Goal: Information Seeking & Learning: Learn about a topic

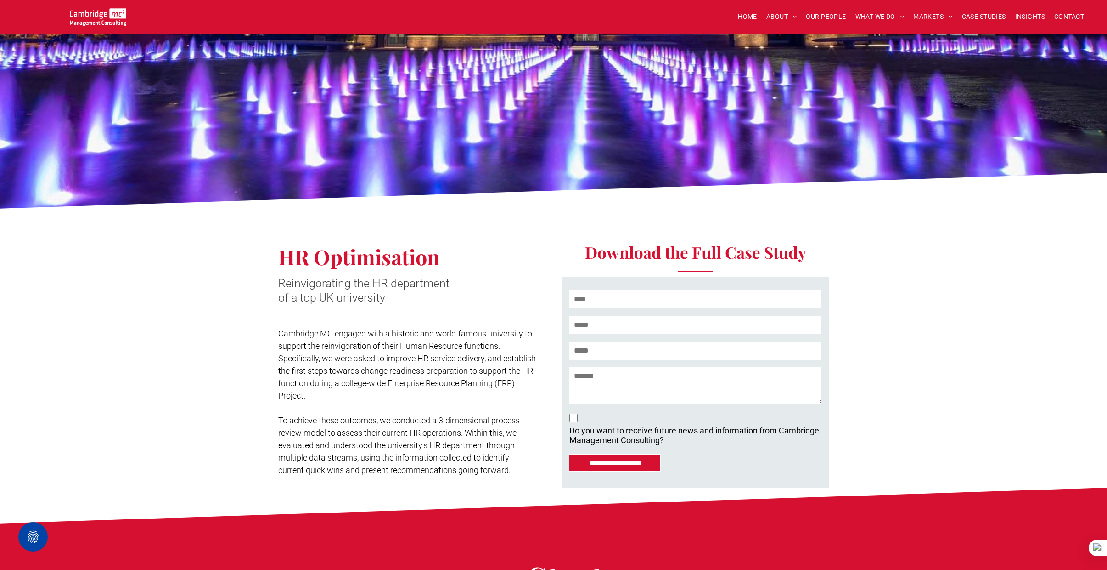
scroll to position [527, 0]
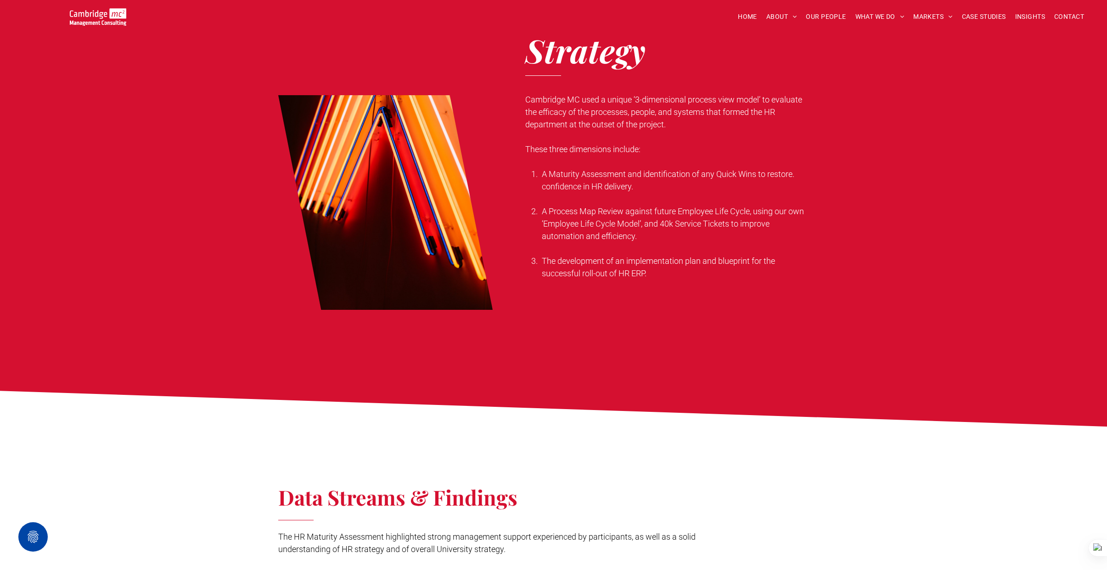
click at [566, 139] on p at bounding box center [667, 136] width 284 height 12
drag, startPoint x: 525, startPoint y: 100, endPoint x: 685, endPoint y: 121, distance: 161.2
click at [685, 121] on p "Cambridge MC used a unique ‘3-dimensional process view model’ to evaluate the e…" at bounding box center [667, 111] width 284 height 37
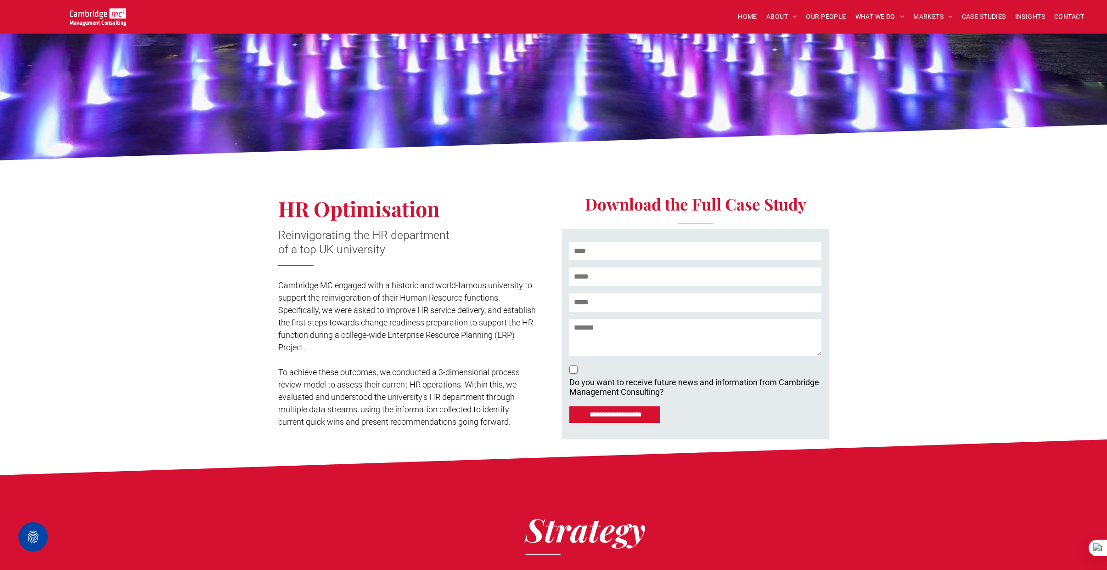
scroll to position [65, 0]
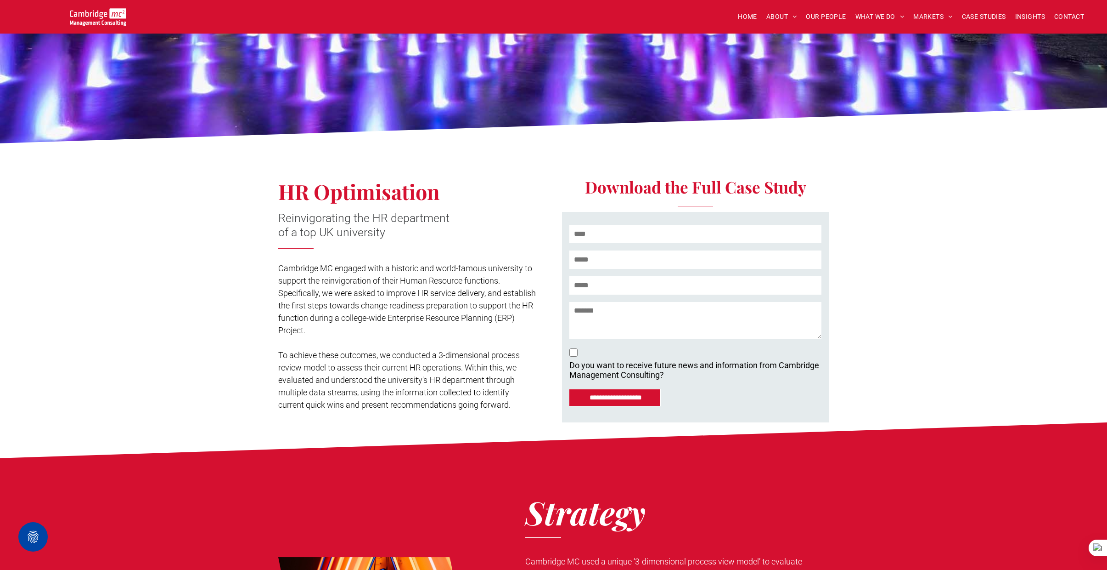
drag, startPoint x: 280, startPoint y: 193, endPoint x: 385, endPoint y: 229, distance: 111.4
click at [385, 229] on div "HR Optimisation Reinvigorating the HR department of a top UK university Cambrid…" at bounding box center [416, 285] width 276 height 274
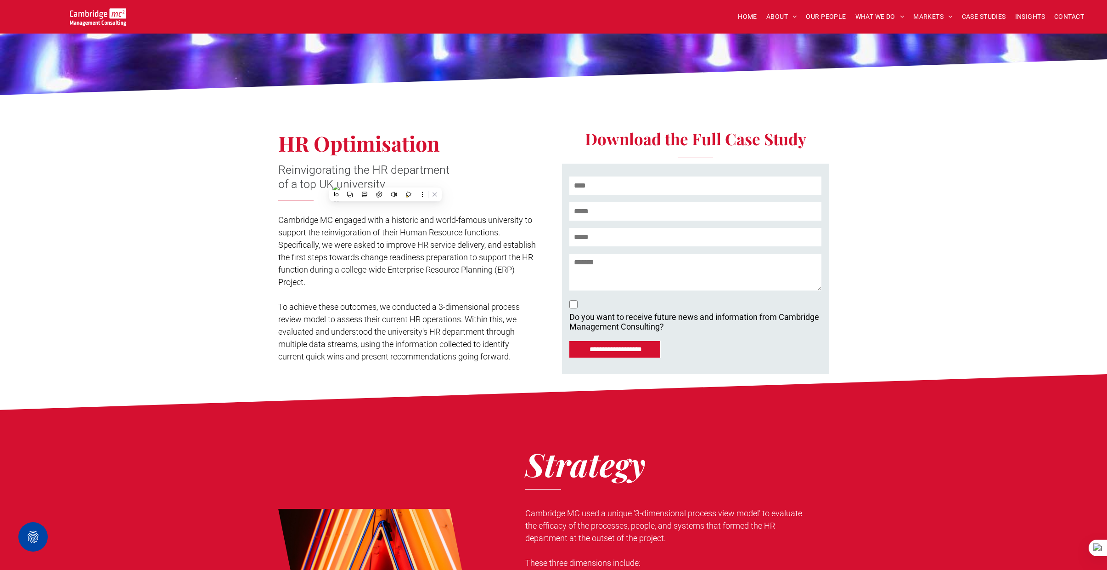
scroll to position [110, 0]
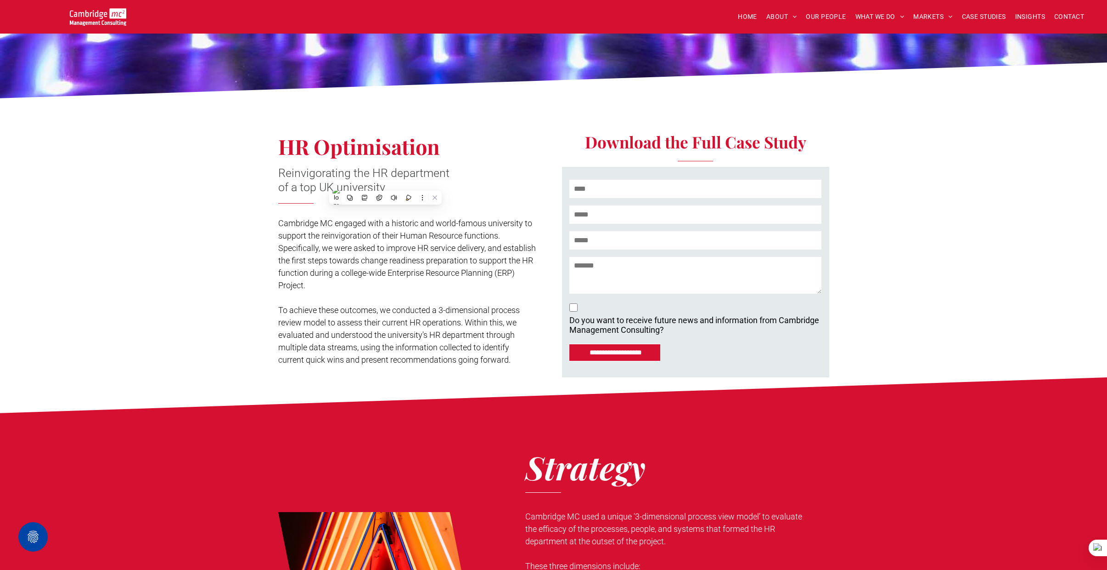
drag, startPoint x: 322, startPoint y: 237, endPoint x: 311, endPoint y: 229, distance: 13.4
click at [322, 237] on span "Cambridge MC engaged with a historic and world-famous university to support the…" at bounding box center [407, 254] width 258 height 72
drag, startPoint x: 278, startPoint y: 222, endPoint x: 418, endPoint y: 285, distance: 153.0
click at [418, 285] on p "Cambridge MC engaged with a historic and world-famous university to support the…" at bounding box center [407, 254] width 258 height 74
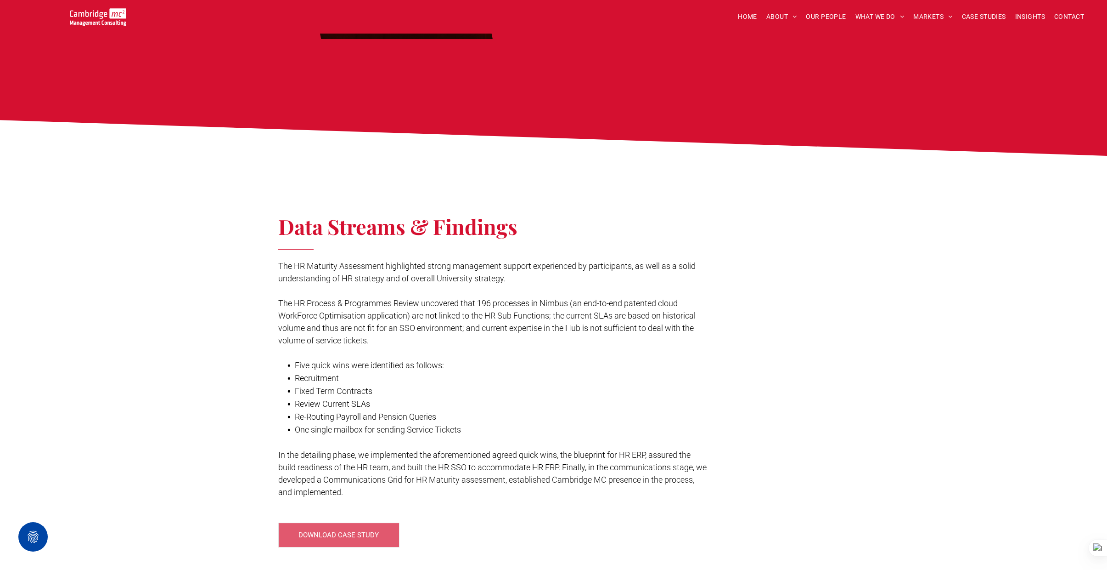
scroll to position [798, 0]
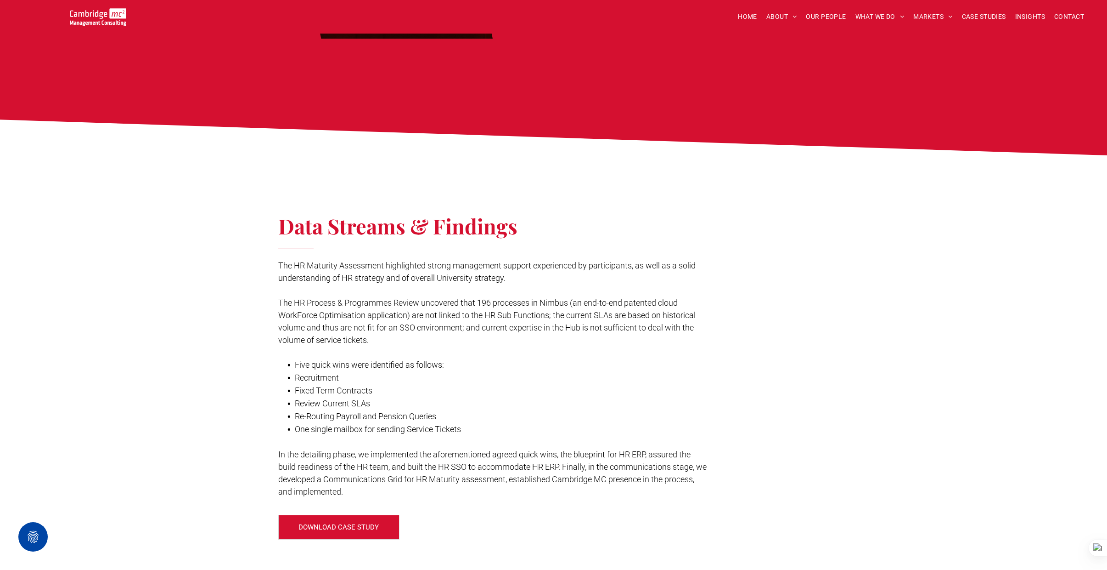
click at [277, 303] on div "Data Streams & Findings The HR Maturity Assessment highlighted strong managemen…" at bounding box center [553, 365] width 1107 height 420
drag, startPoint x: 278, startPoint y: 302, endPoint x: 470, endPoint y: 317, distance: 192.1
click at [470, 317] on span "The HR Process & Programmes Review uncovered that 196 processes in Nimbus (an e…" at bounding box center [487, 321] width 418 height 47
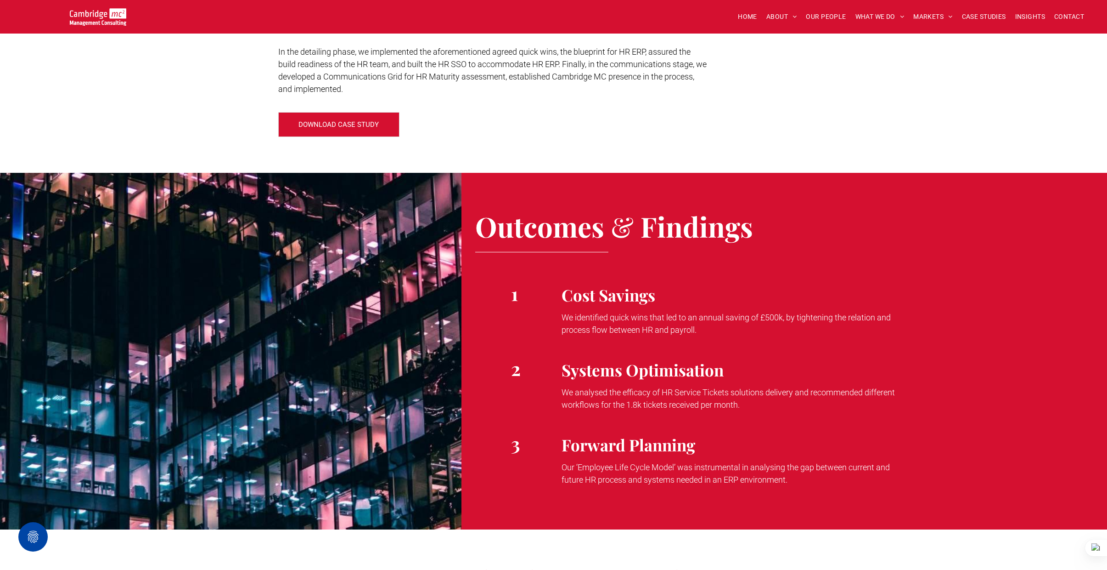
scroll to position [1207, 0]
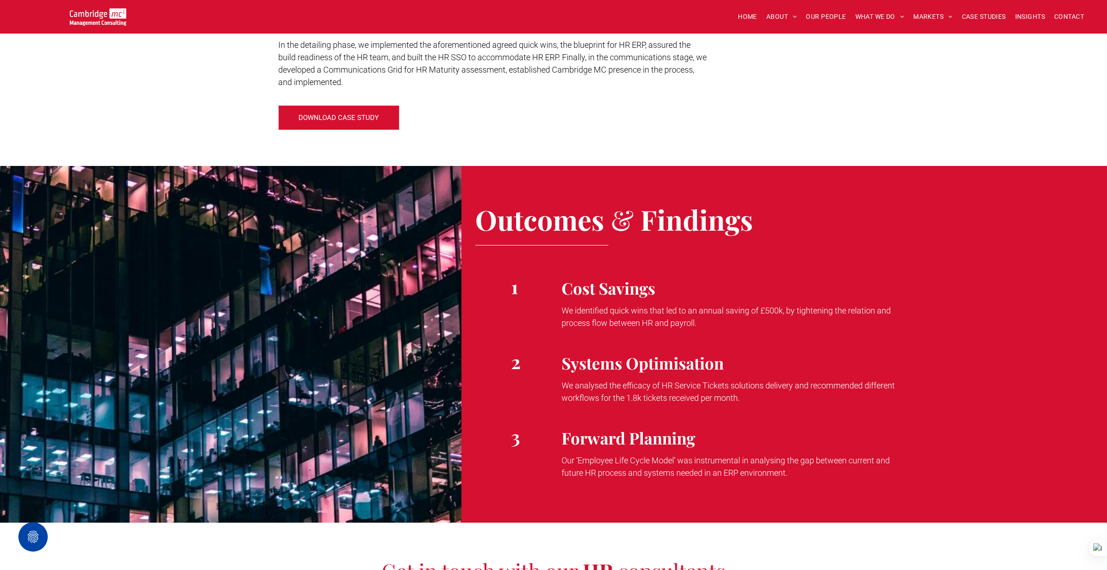
drag, startPoint x: 564, startPoint y: 311, endPoint x: 762, endPoint y: 322, distance: 198.8
click at [762, 322] on p "We identified quick wins that led to an annual saving of £500k, by tightening t…" at bounding box center [733, 316] width 342 height 25
drag, startPoint x: 575, startPoint y: 365, endPoint x: 576, endPoint y: 372, distance: 7.0
click at [575, 366] on span "Systems Optimisation" at bounding box center [643, 363] width 162 height 22
click at [566, 390] on span "We analysed the efficacy of HR Service Tickets solutions delivery and recommend…" at bounding box center [728, 391] width 333 height 22
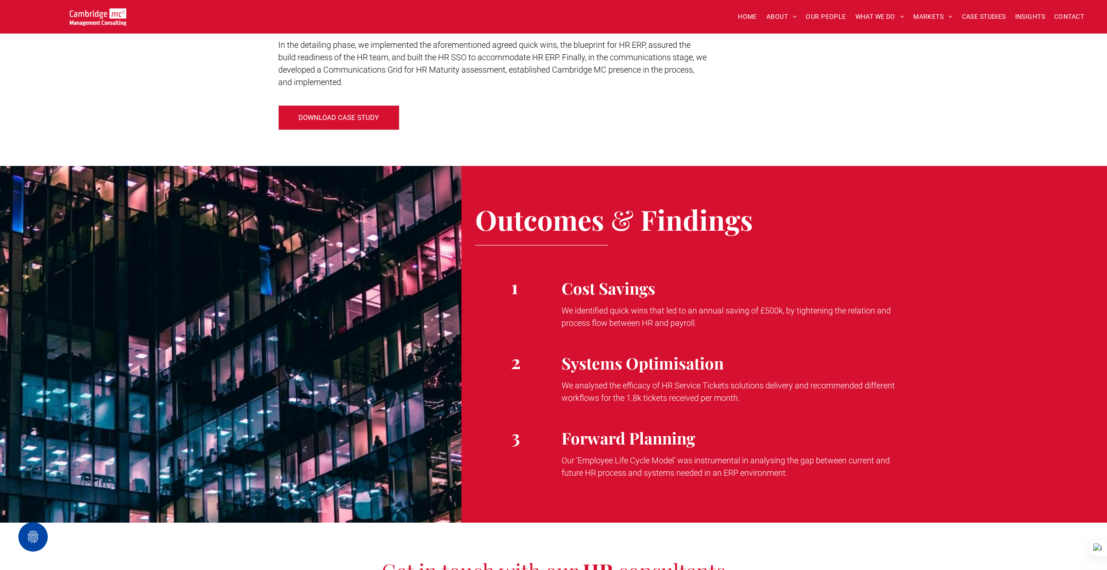
drag, startPoint x: 562, startPoint y: 386, endPoint x: 758, endPoint y: 398, distance: 196.5
click at [758, 398] on p "We analysed the efficacy of HR Service Tickets solutions delivery and recommend…" at bounding box center [733, 391] width 342 height 25
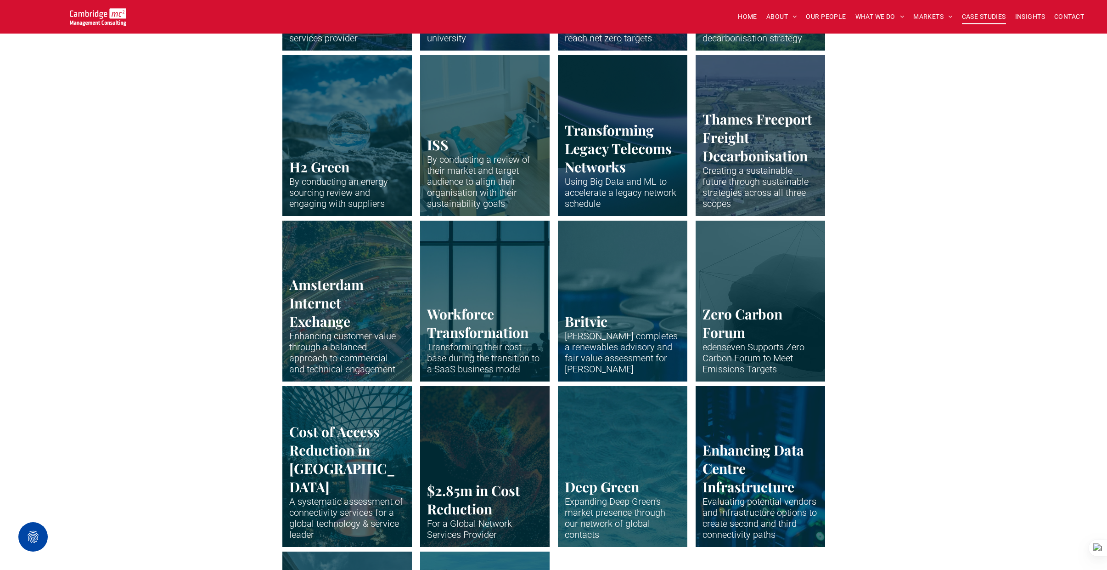
scroll to position [1581, 0]
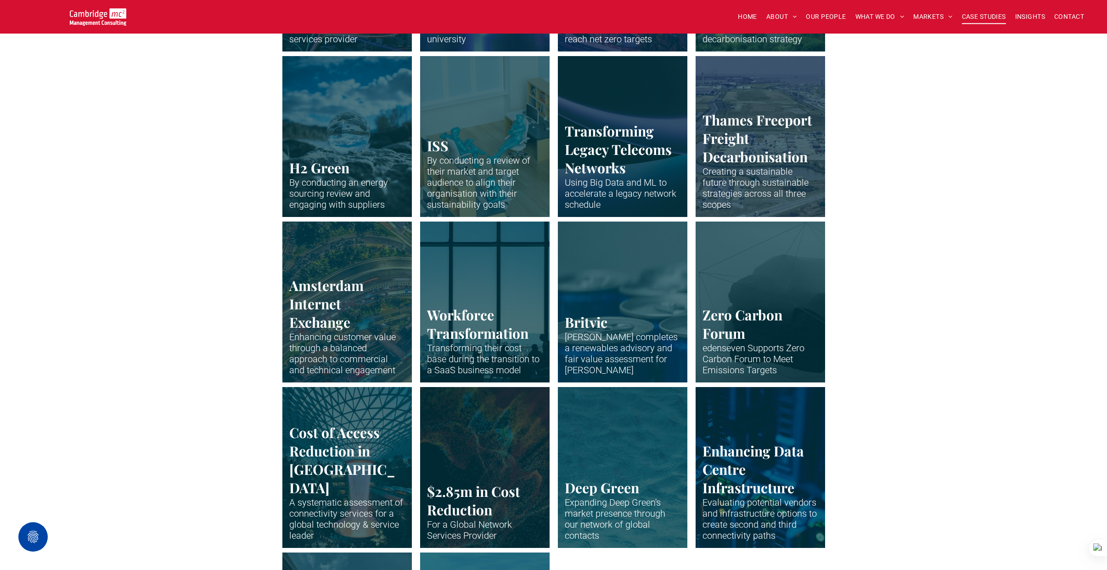
click at [774, 177] on link "Drone shot of Peterborough" at bounding box center [760, 136] width 137 height 170
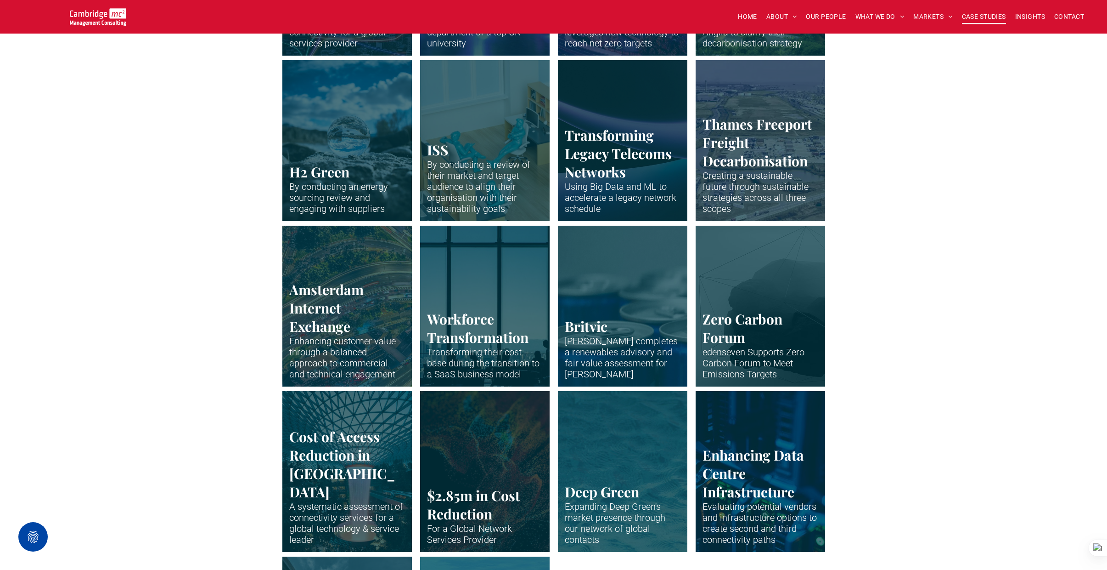
click at [464, 287] on link "Plastic miniatures sitting at desks and working" at bounding box center [484, 305] width 137 height 170
click at [582, 321] on link "The tops of blue metal drinks cans." at bounding box center [622, 305] width 137 height 170
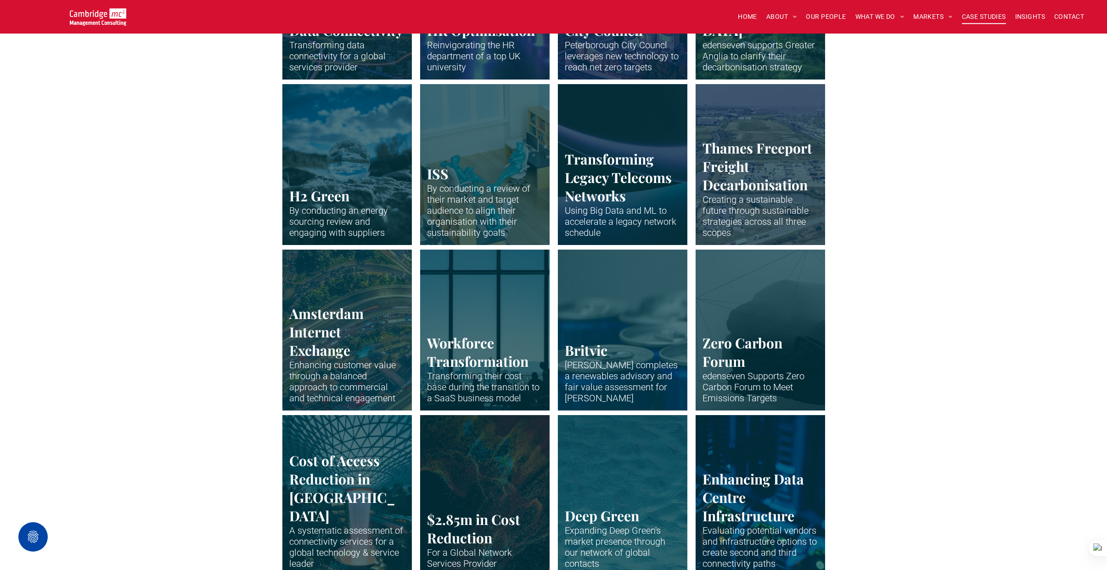
scroll to position [1555, 0]
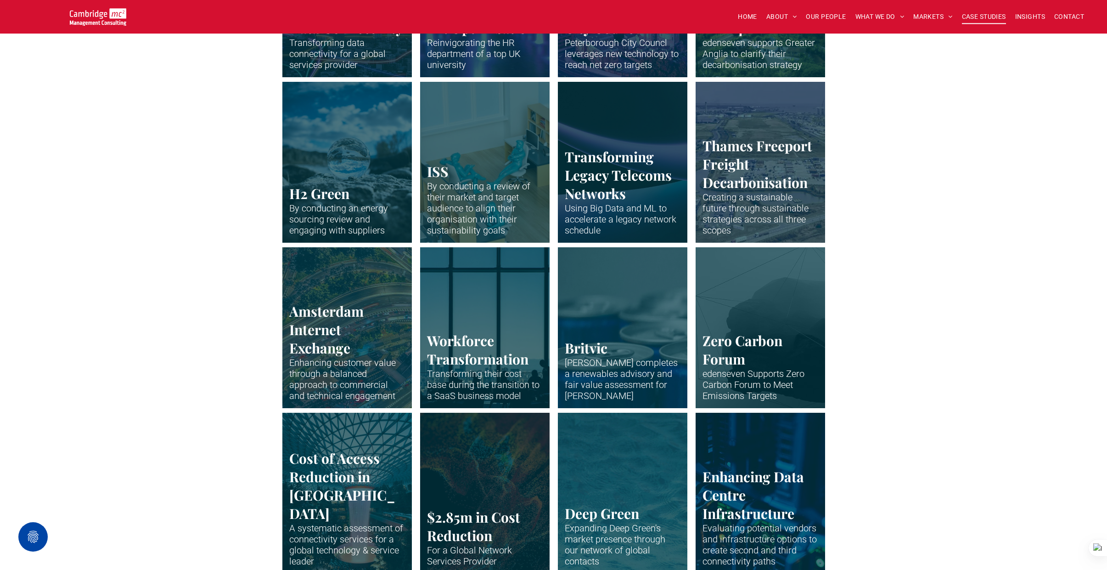
click at [748, 307] on link "Abstract graphic of carbon inside geometric shapes" at bounding box center [760, 327] width 137 height 170
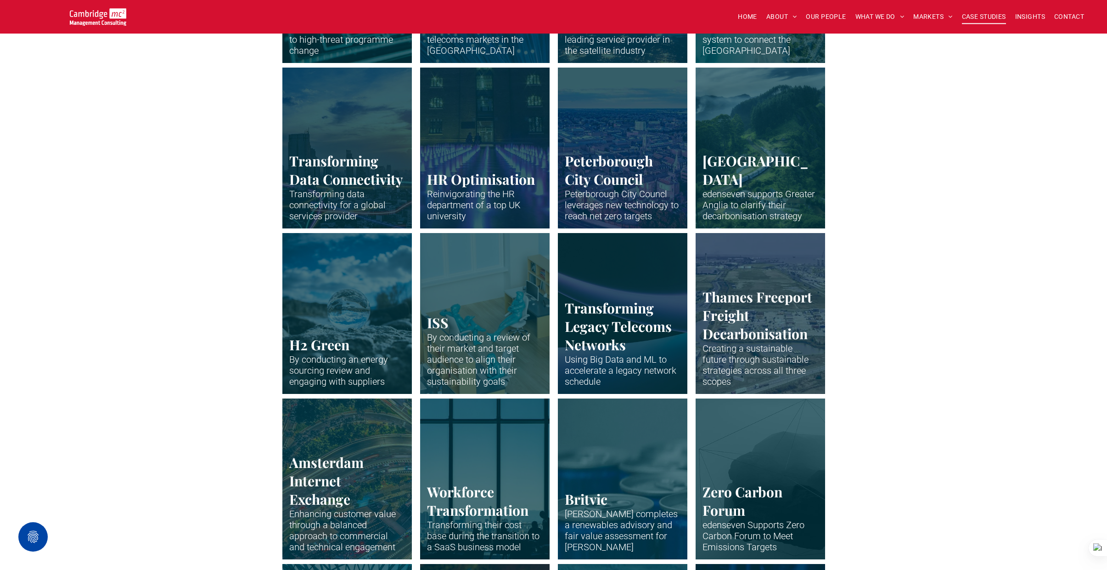
scroll to position [1372, 0]
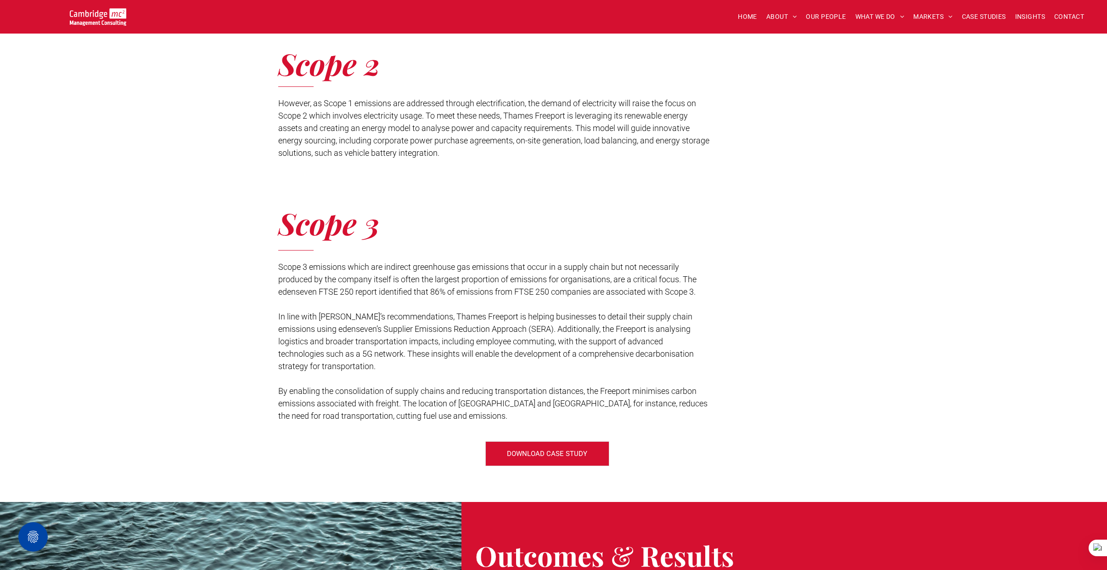
scroll to position [1159, 0]
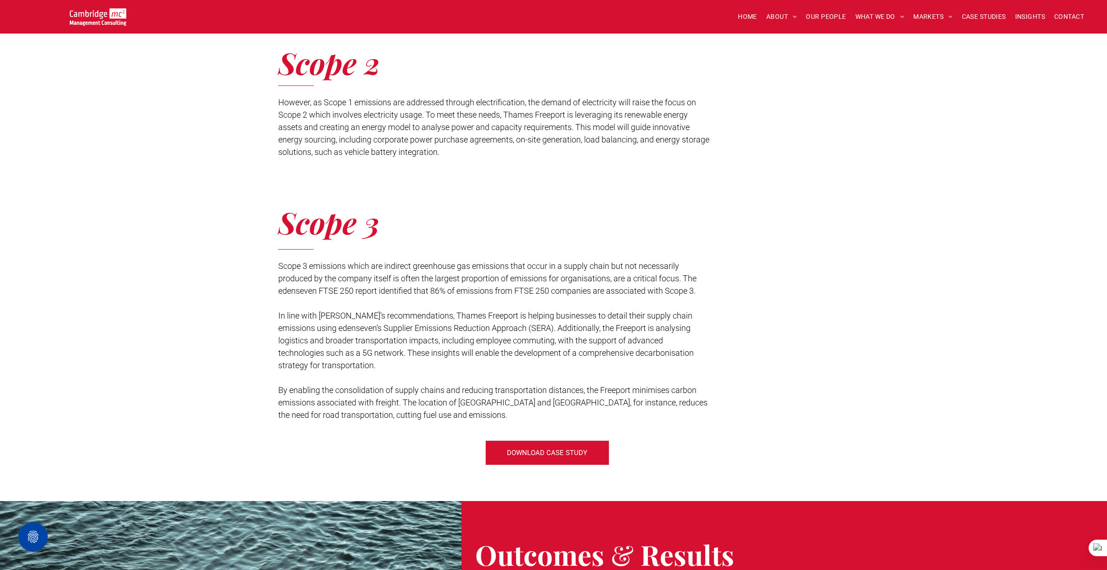
drag, startPoint x: 278, startPoint y: 314, endPoint x: 409, endPoint y: 354, distance: 137.0
click at [409, 354] on span "In line with [PERSON_NAME]’s recommendations, Thames Freeport is helping busine…" at bounding box center [486, 340] width 416 height 59
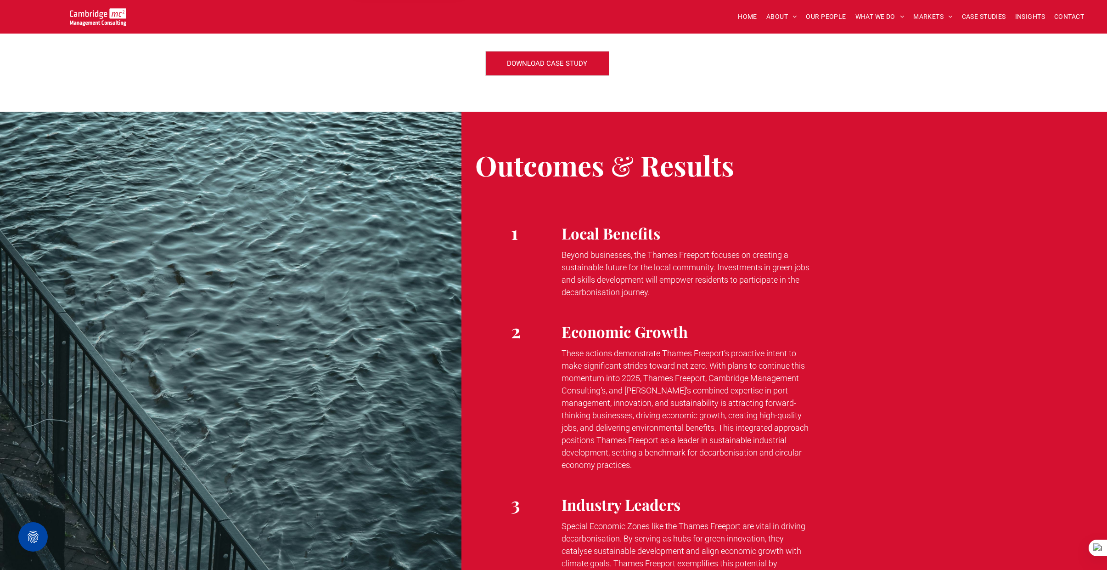
scroll to position [1549, 0]
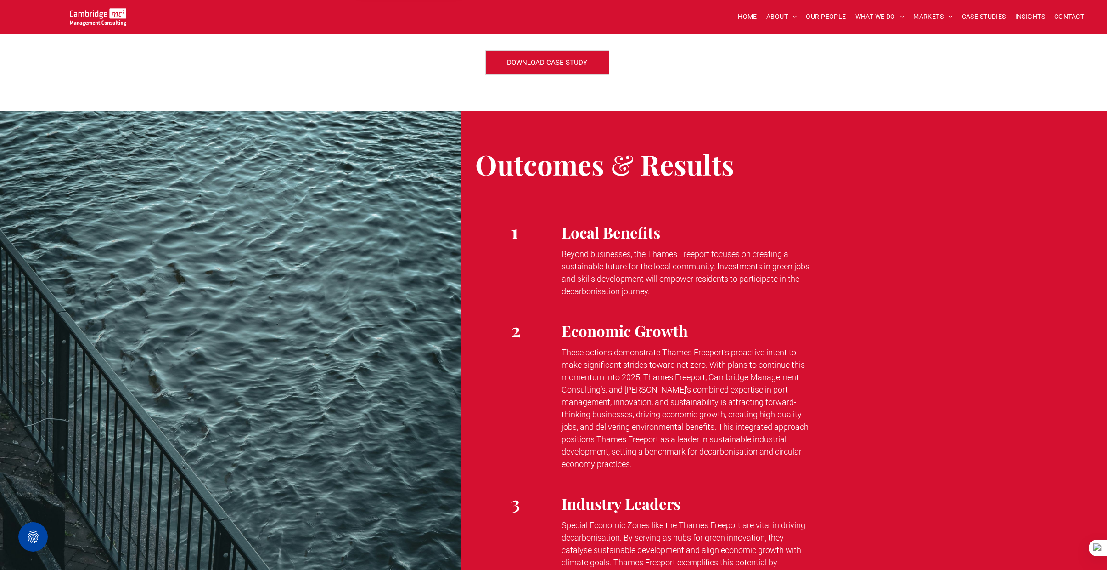
drag, startPoint x: 711, startPoint y: 364, endPoint x: 718, endPoint y: 428, distance: 64.3
click at [718, 428] on span "These actions demonstrate Thames Freeport’s proactive intent to make significan…" at bounding box center [685, 407] width 247 height 121
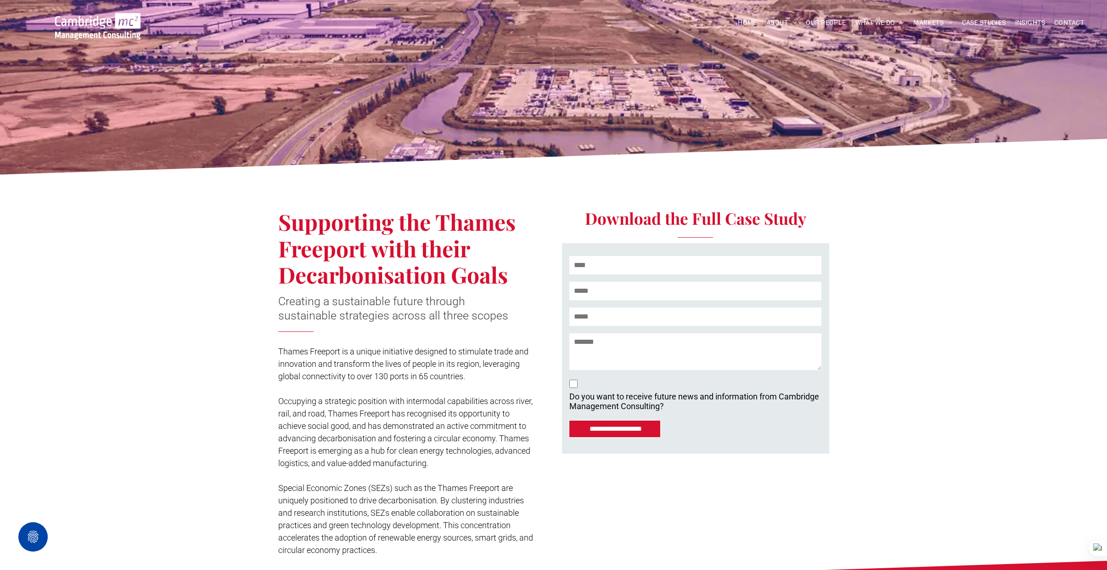
scroll to position [37, 0]
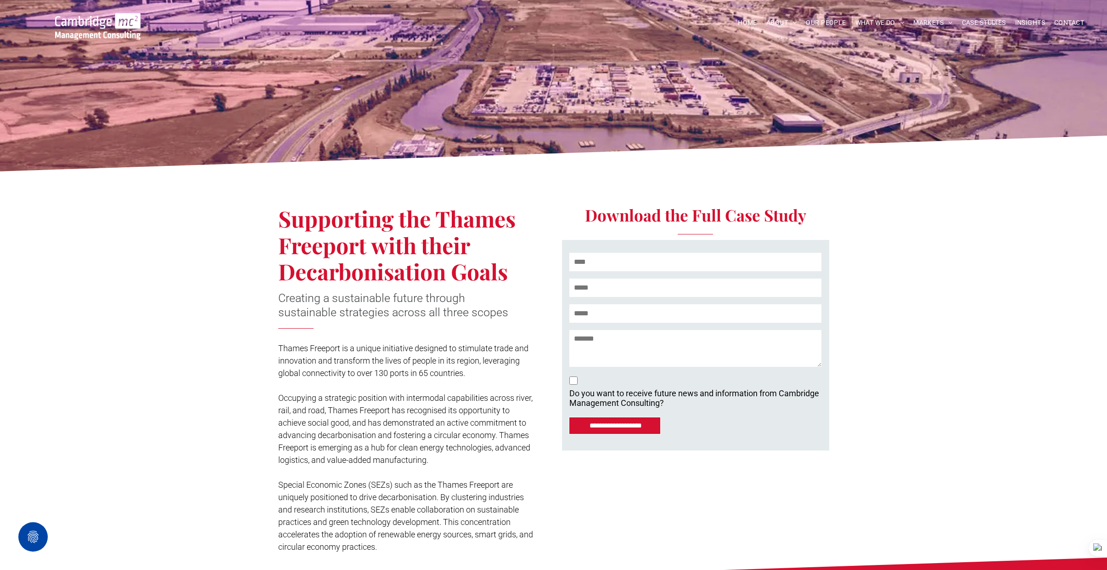
drag, startPoint x: 279, startPoint y: 218, endPoint x: 527, endPoint y: 278, distance: 255.1
click at [527, 278] on h1 "Supporting the Thames Freeport with their Decarbonisation Goals" at bounding box center [404, 244] width 252 height 79
click at [344, 302] on span "Creating a sustainable future through sustainable strategies across all three s…" at bounding box center [393, 305] width 230 height 28
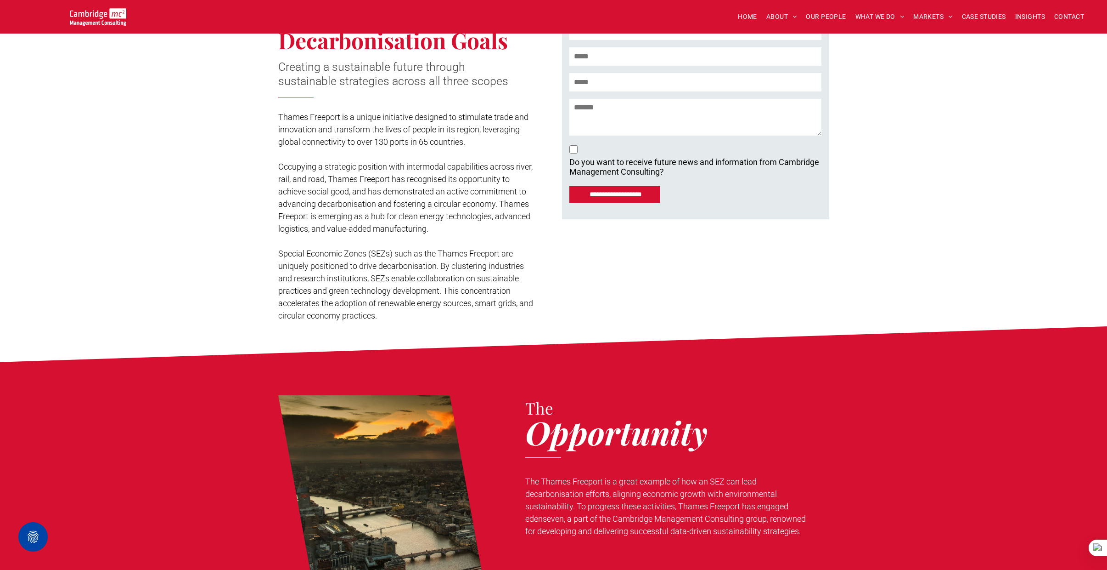
scroll to position [372, 0]
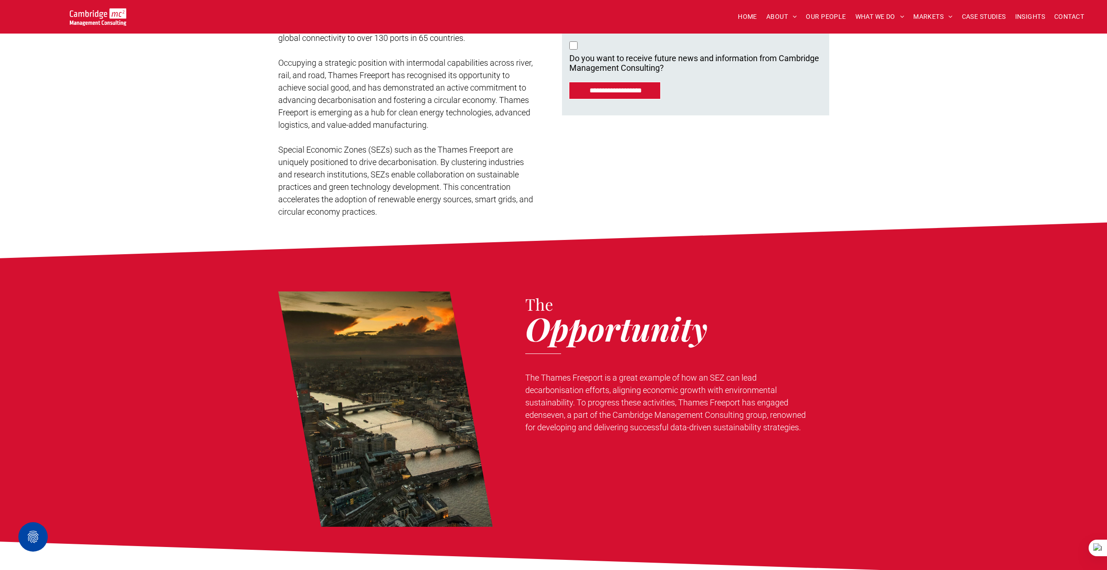
drag, startPoint x: 526, startPoint y: 376, endPoint x: 893, endPoint y: 426, distance: 370.3
click at [893, 426] on div "The Opportunity The Thames Freeport is a great example of how an SEZ can lead d…" at bounding box center [553, 400] width 1107 height 272
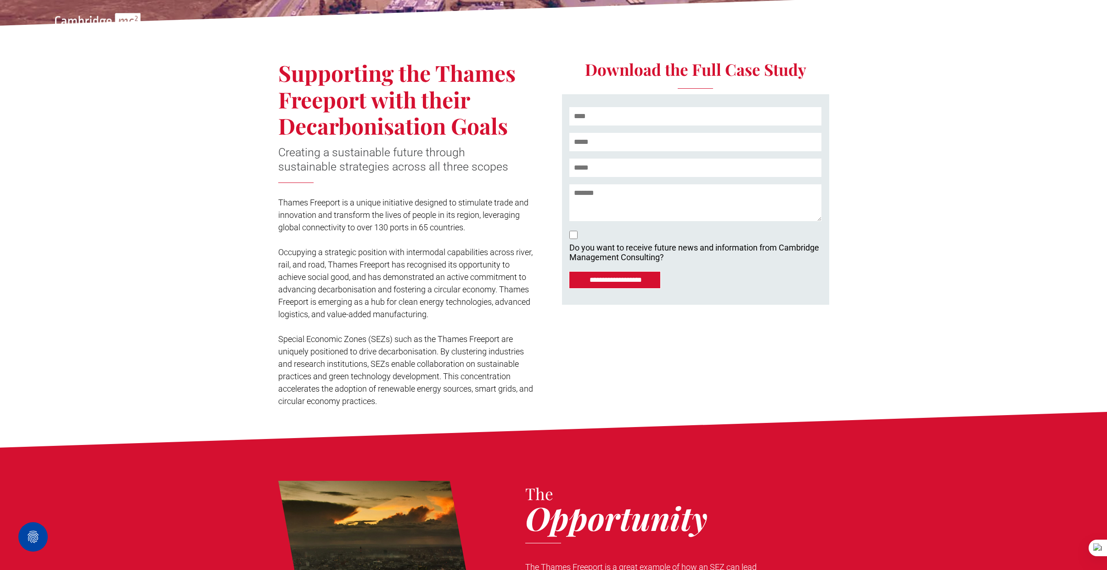
scroll to position [0, 0]
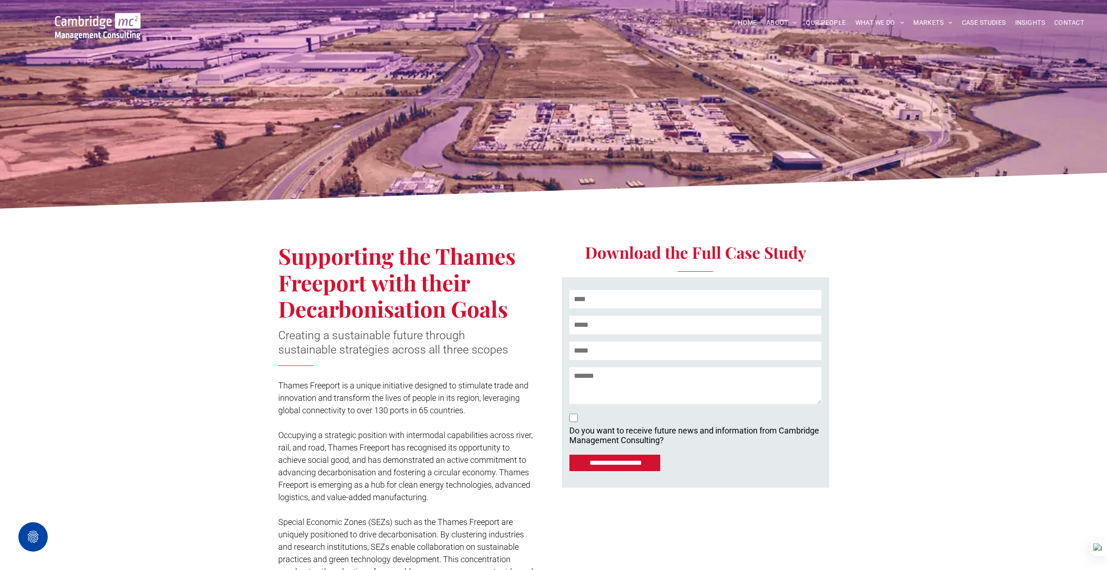
drag, startPoint x: 280, startPoint y: 261, endPoint x: 508, endPoint y: 303, distance: 232.0
click at [508, 303] on span "Supporting the Thames Freeport with their Decarbonisation Goals" at bounding box center [396, 282] width 237 height 82
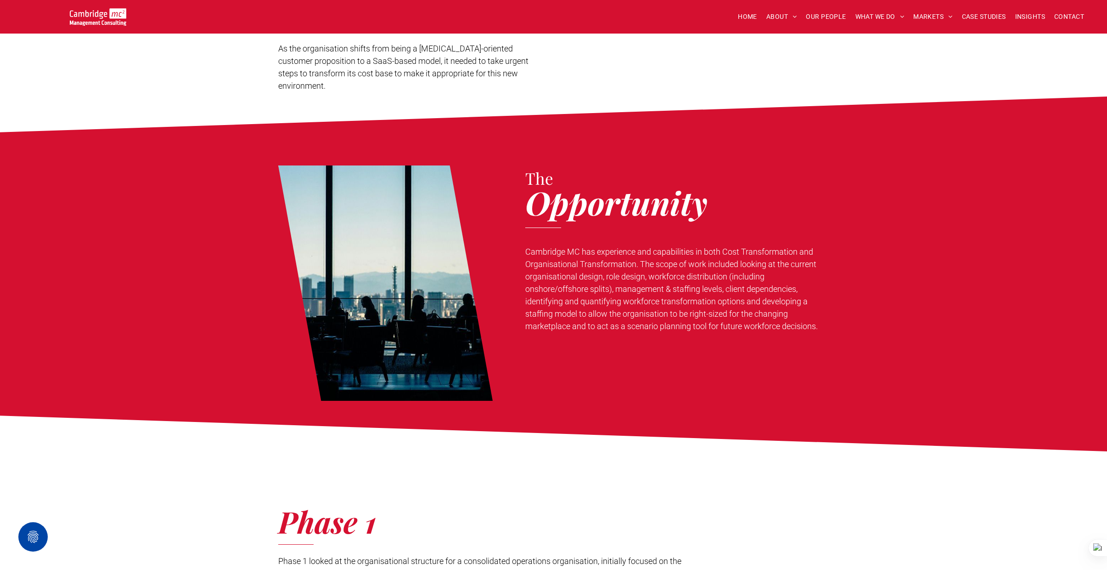
scroll to position [476, 0]
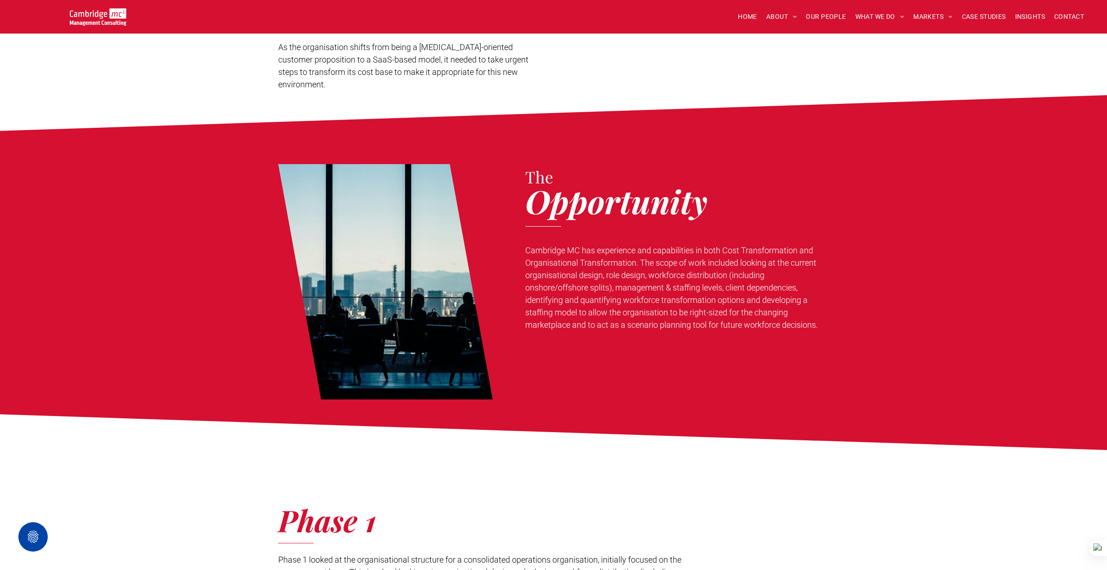
drag, startPoint x: 526, startPoint y: 249, endPoint x: 832, endPoint y: 324, distance: 314.4
click at [832, 324] on div "The Opportunity Cambridge MC has experience and capabilities in both Cost Trans…" at bounding box center [553, 272] width 1107 height 272
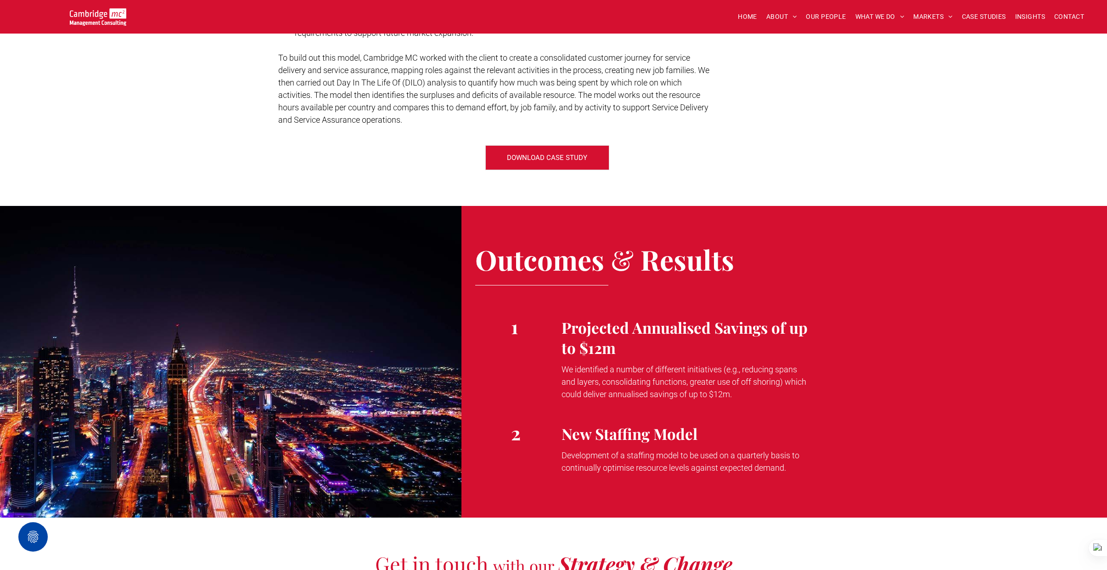
scroll to position [1397, 0]
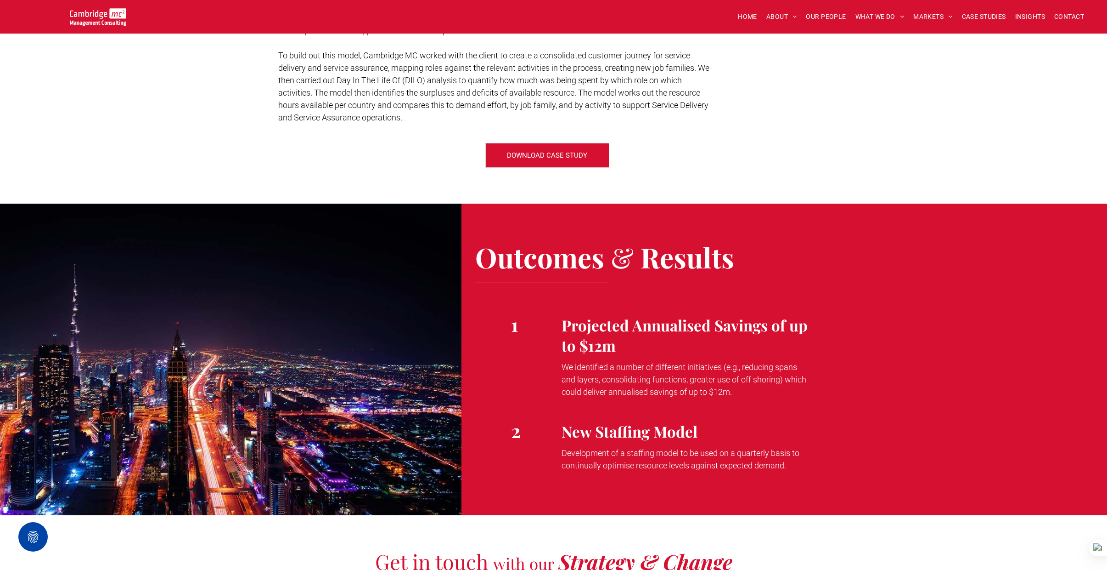
click at [576, 362] on span "We identified a number of different initiatives (e.g., reducing spans and layer…" at bounding box center [684, 379] width 245 height 34
drag, startPoint x: 563, startPoint y: 366, endPoint x: 734, endPoint y: 395, distance: 173.7
click at [735, 395] on p "We identified a number of different initiatives (e.g., reducing spans and layer…" at bounding box center [686, 379] width 249 height 37
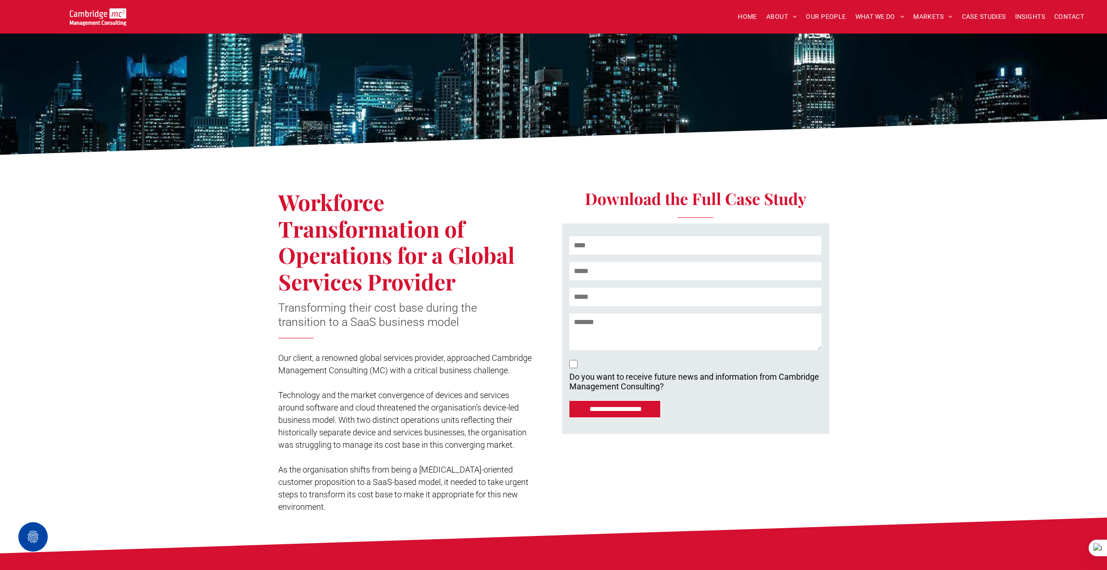
scroll to position [37, 0]
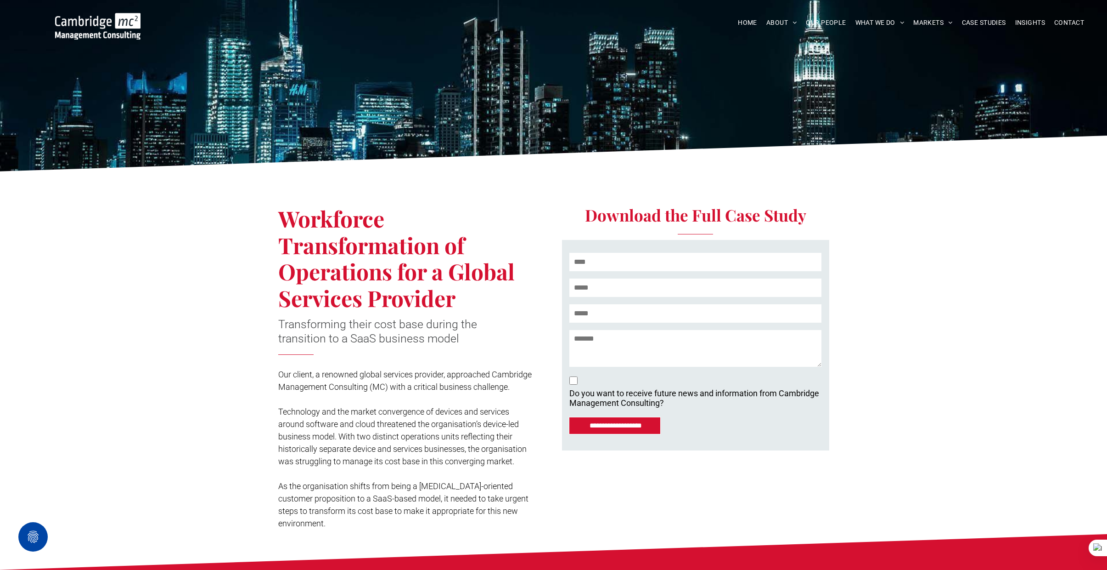
drag, startPoint x: 289, startPoint y: 222, endPoint x: 474, endPoint y: 293, distance: 197.7
click at [474, 293] on h1 "Workforce Transformation of Operations for a Global Services Provider" at bounding box center [404, 258] width 252 height 106
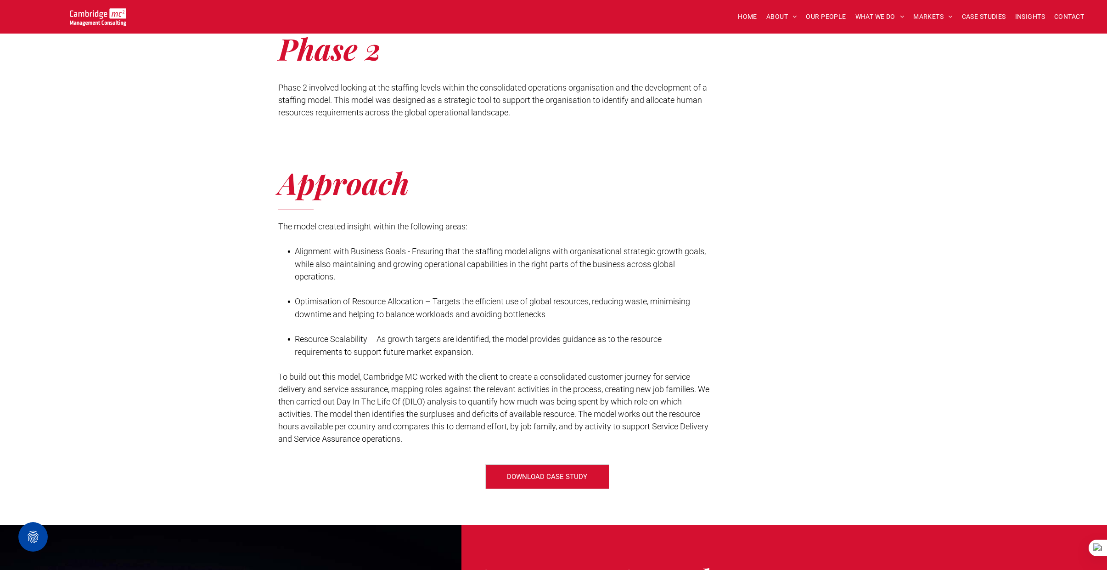
scroll to position [1096, 0]
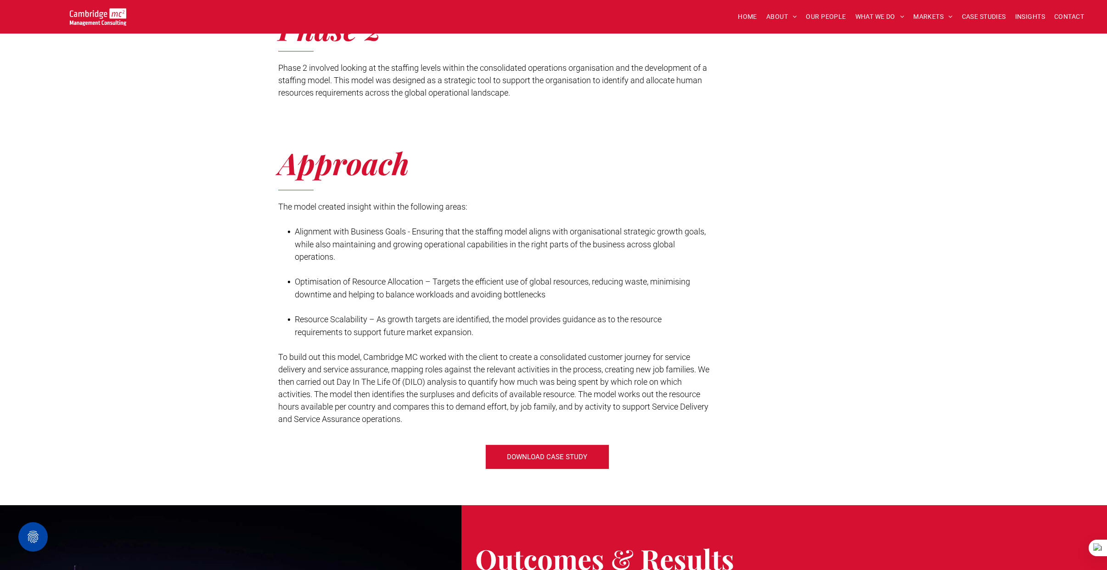
drag, startPoint x: 279, startPoint y: 355, endPoint x: 316, endPoint y: 397, distance: 55.7
click at [316, 398] on span "To build out this model, Cambridge MC worked with the client to create a consol…" at bounding box center [493, 388] width 431 height 72
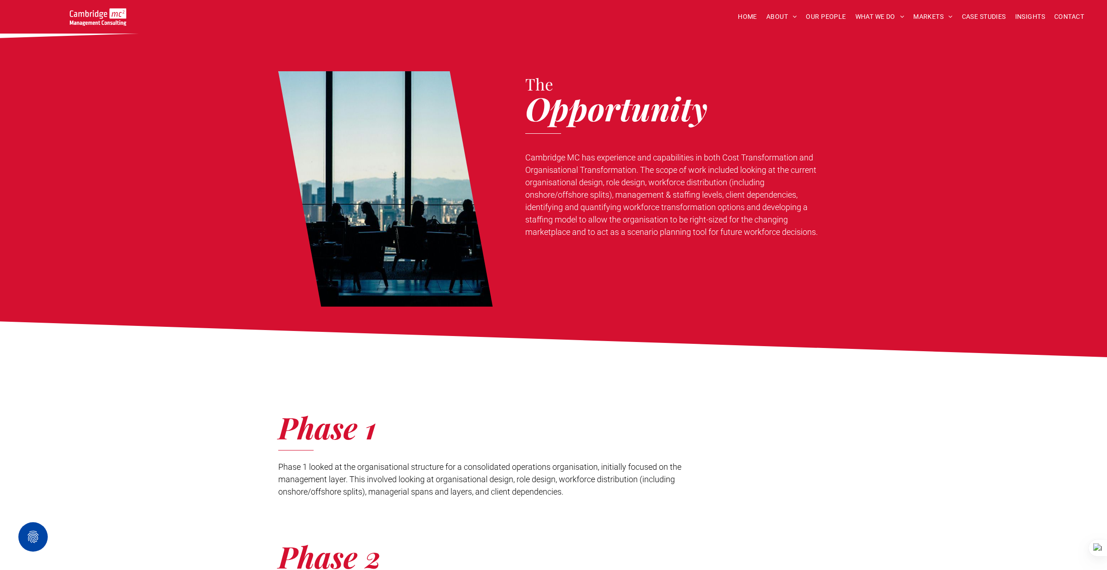
scroll to position [566, 0]
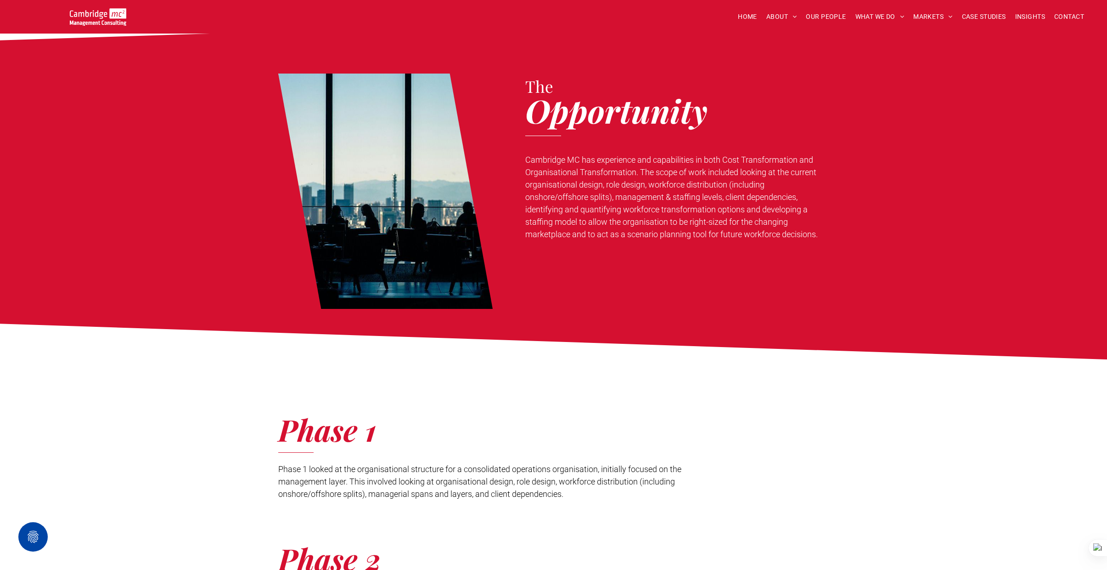
drag, startPoint x: 525, startPoint y: 159, endPoint x: 830, endPoint y: 230, distance: 313.5
click at [830, 230] on div "The Opportunity Cambridge MC has experience and capabilities in both Cost Trans…" at bounding box center [553, 182] width 1107 height 272
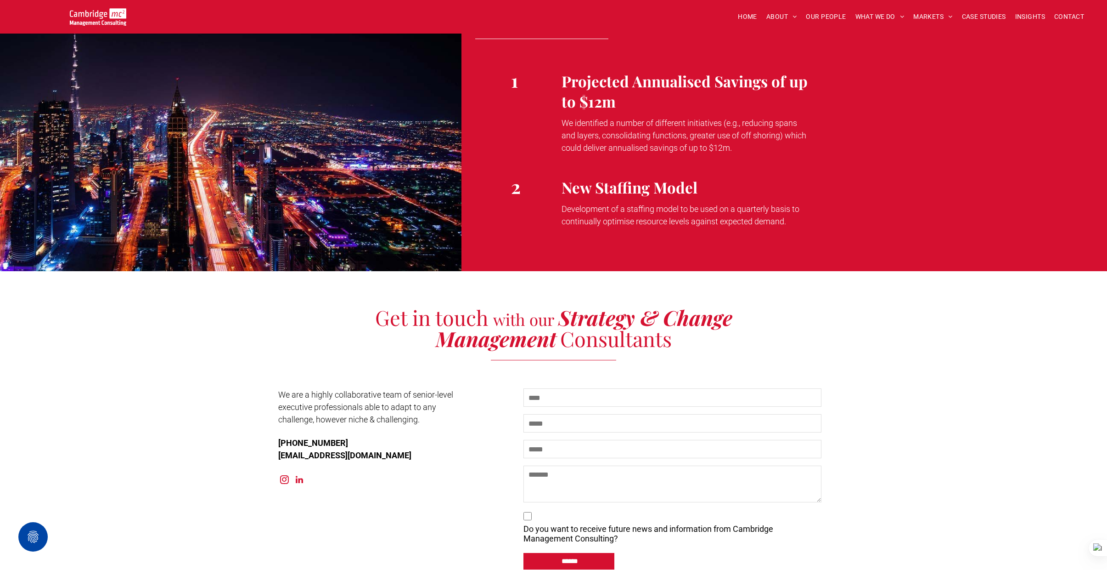
scroll to position [1639, 0]
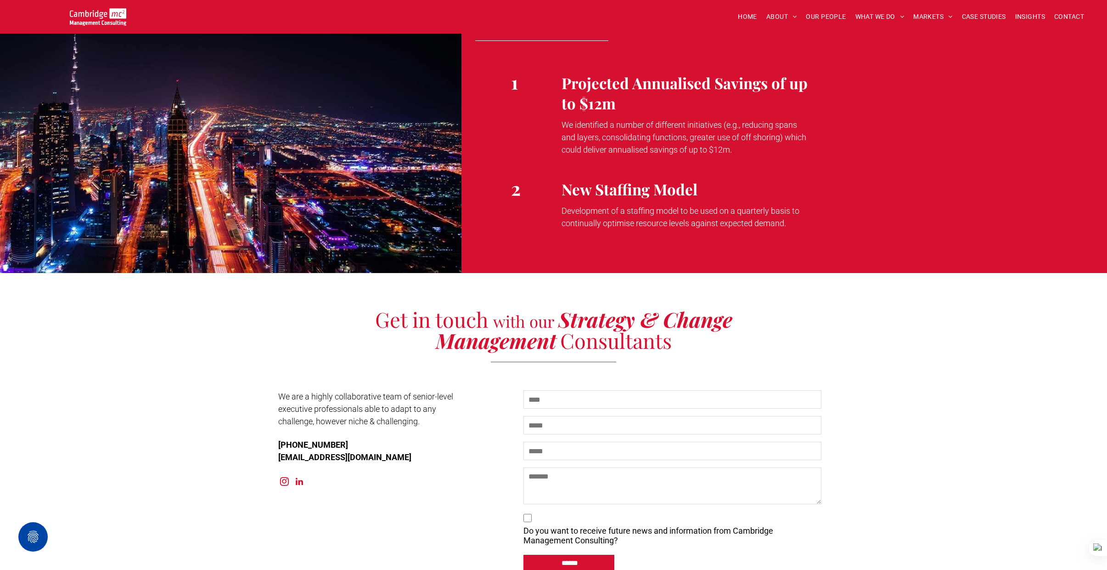
drag, startPoint x: 561, startPoint y: 209, endPoint x: 808, endPoint y: 221, distance: 246.9
click at [808, 221] on p "Development of a staffing model to be used on a quarterly basis to continually …" at bounding box center [686, 216] width 249 height 25
click at [656, 170] on div "New Staffing Model Development of a staffing model to be used on a quarterly ba…" at bounding box center [807, 203] width 505 height 73
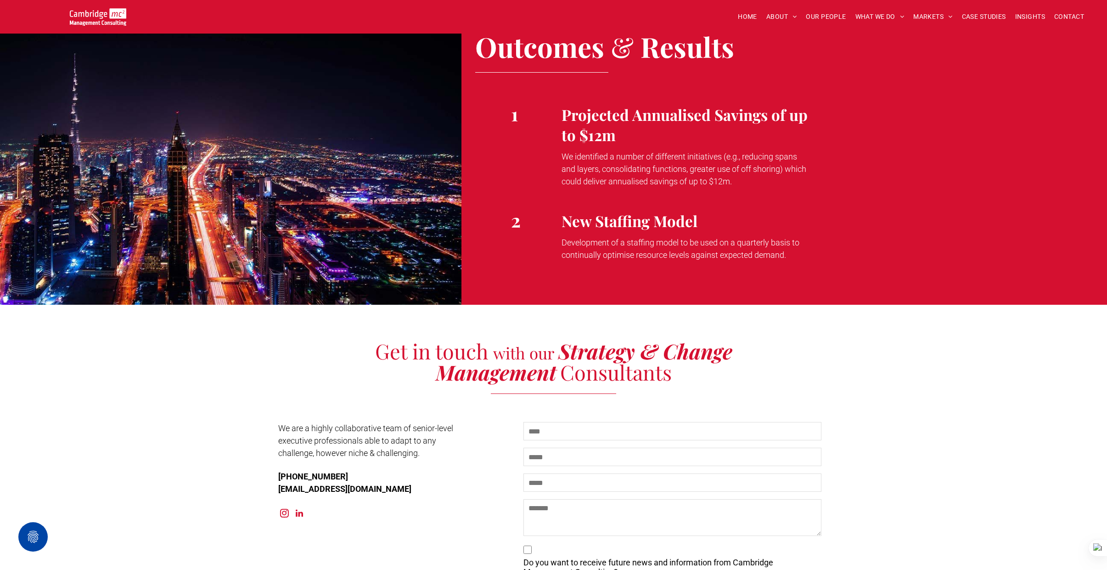
scroll to position [1603, 0]
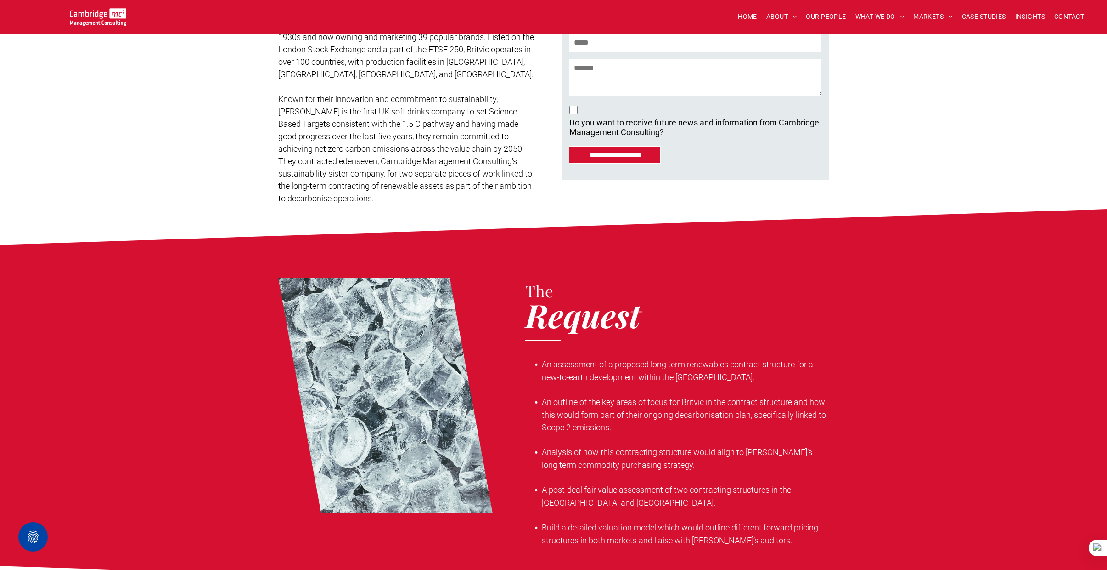
scroll to position [310, 0]
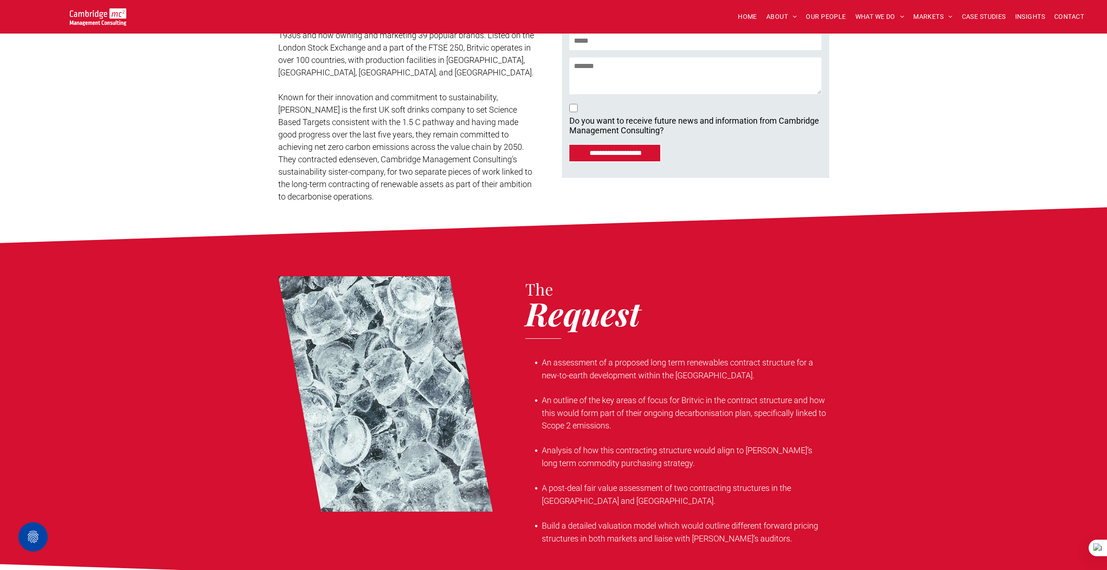
click at [452, 147] on span "Known for their innovation and commitment to sustainability, Britvic is the fir…" at bounding box center [405, 146] width 254 height 109
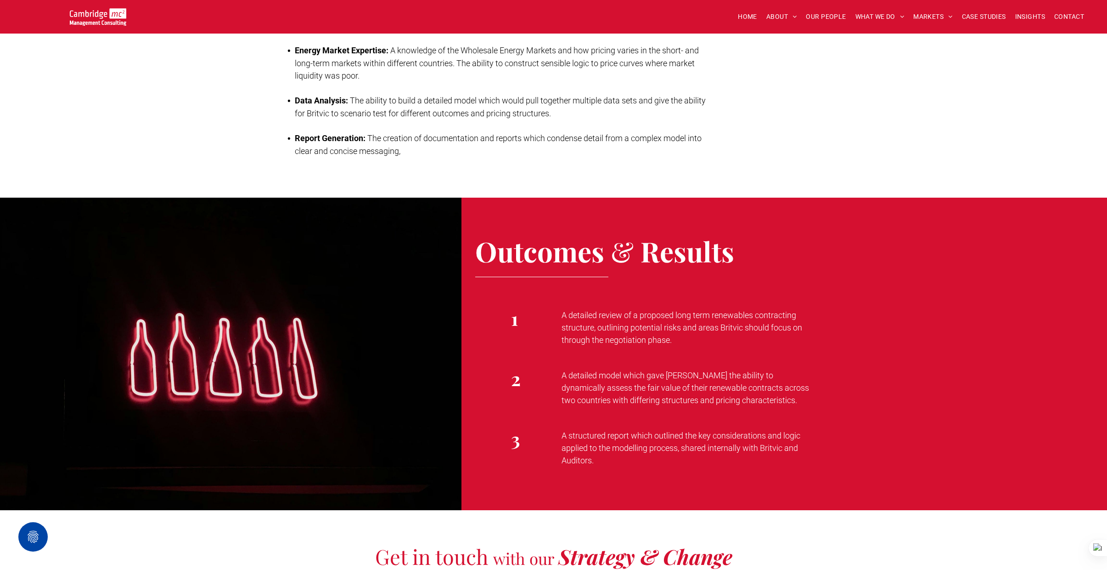
scroll to position [1033, 0]
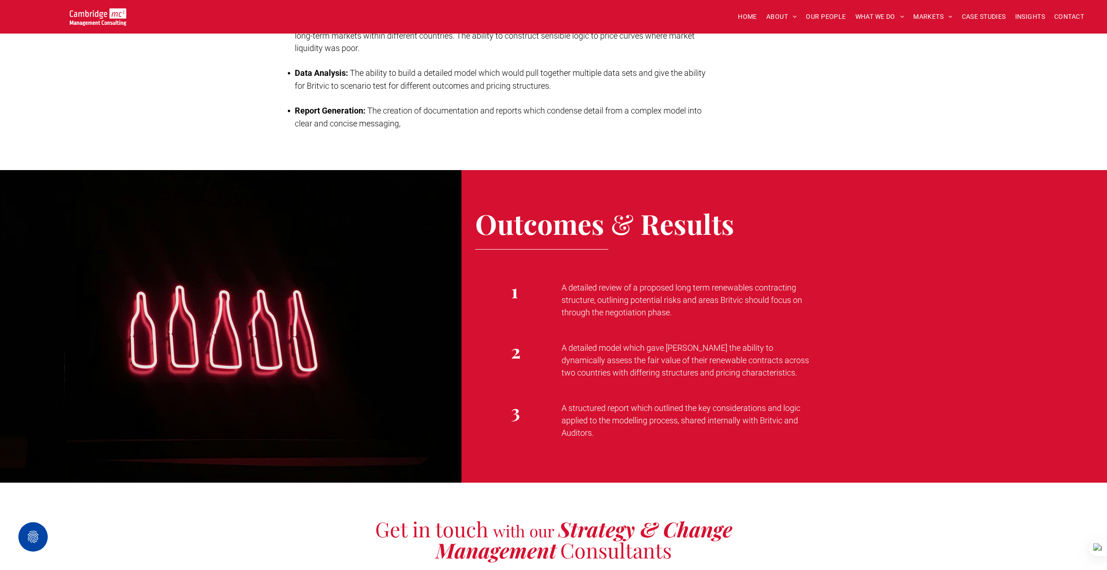
drag, startPoint x: 563, startPoint y: 276, endPoint x: 685, endPoint y: 298, distance: 124.7
click at [685, 298] on p "A detailed review of a proposed long term renewables contracting structure, out…" at bounding box center [686, 299] width 249 height 37
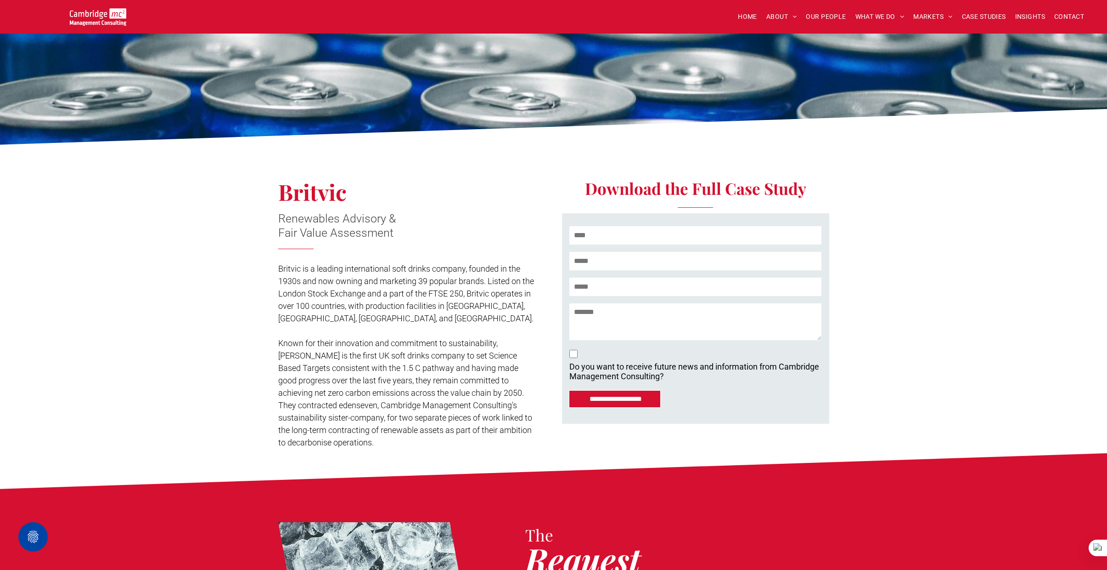
scroll to position [64, 0]
drag, startPoint x: 278, startPoint y: 214, endPoint x: 394, endPoint y: 230, distance: 116.3
click at [394, 230] on div "Renewables Advisory & ﻿ Fair Value Assessment" at bounding box center [393, 224] width 231 height 30
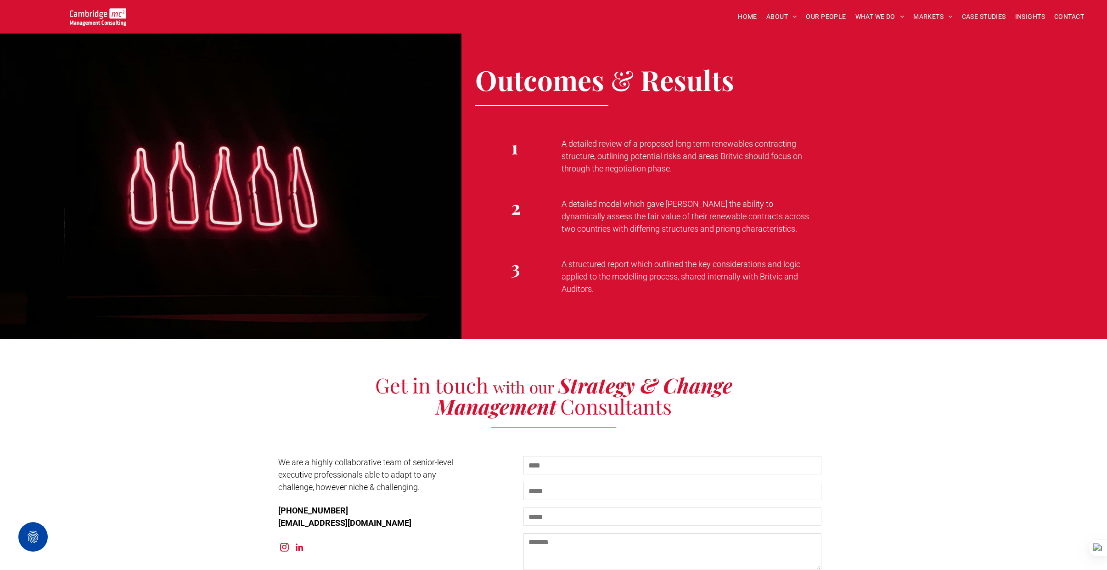
scroll to position [1169, 0]
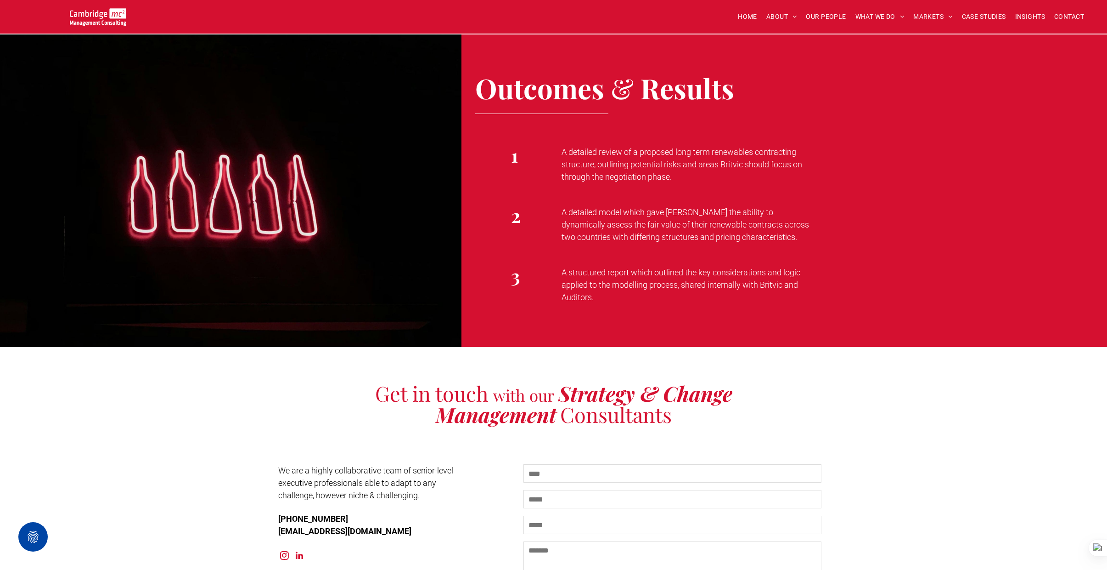
click at [564, 207] on span "A detailed model which gave Britvic the ability to dynamically assess the fair …" at bounding box center [686, 224] width 248 height 34
drag, startPoint x: 563, startPoint y: 198, endPoint x: 748, endPoint y: 224, distance: 186.9
click at [748, 224] on p "A detailed model which gave Britvic the ability to dynamically assess the fair …" at bounding box center [686, 224] width 249 height 37
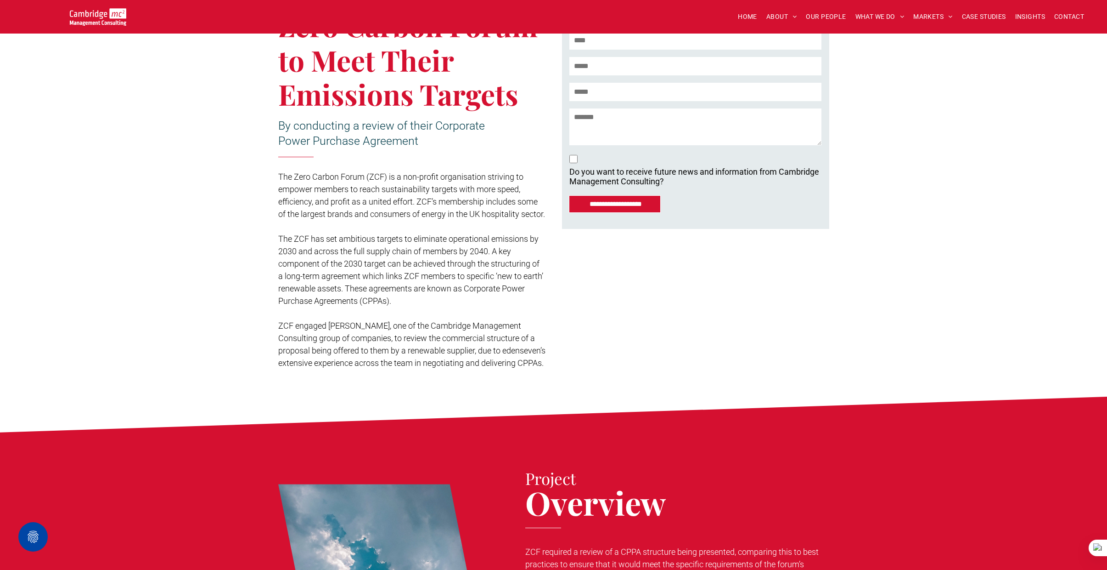
scroll to position [268, 0]
drag, startPoint x: 291, startPoint y: 344, endPoint x: 309, endPoint y: 391, distance: 49.7
click at [309, 391] on div "**********" at bounding box center [553, 170] width 1107 height 451
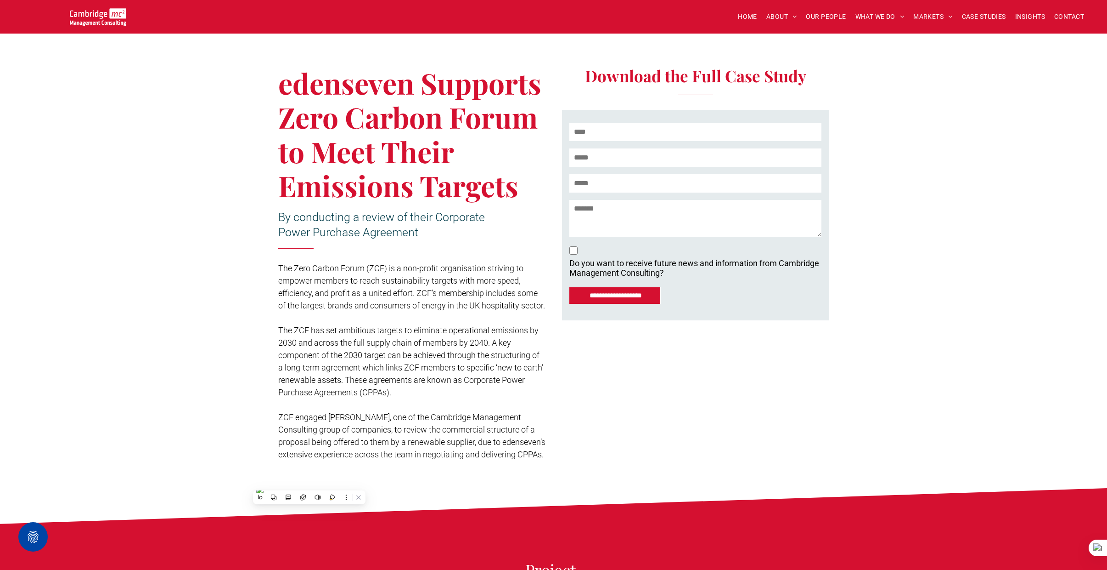
scroll to position [183, 0]
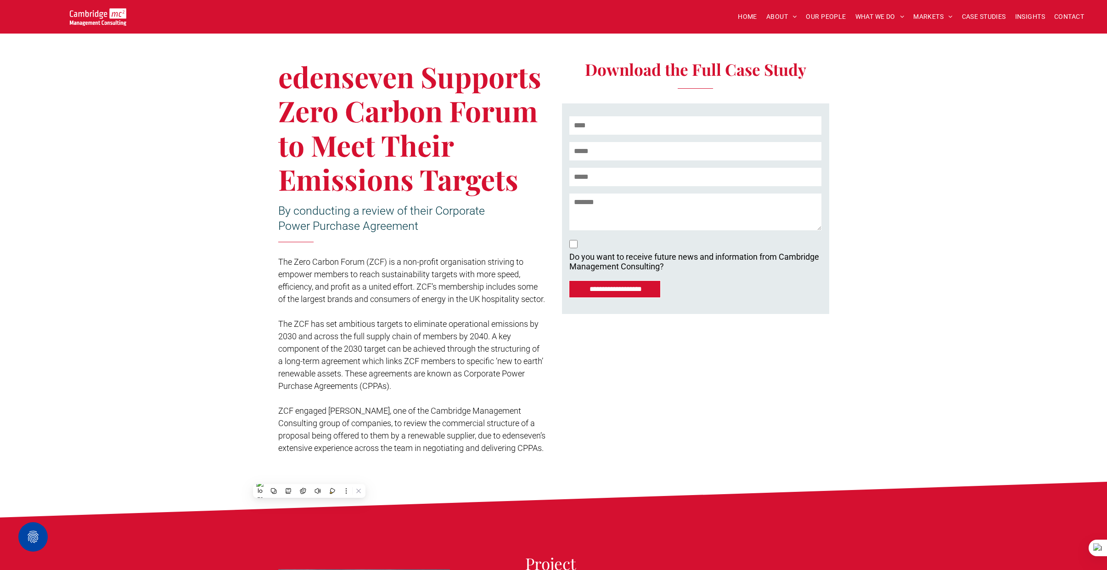
drag, startPoint x: 277, startPoint y: 79, endPoint x: 521, endPoint y: 176, distance: 262.5
click at [521, 176] on div "**********" at bounding box center [553, 256] width 1107 height 451
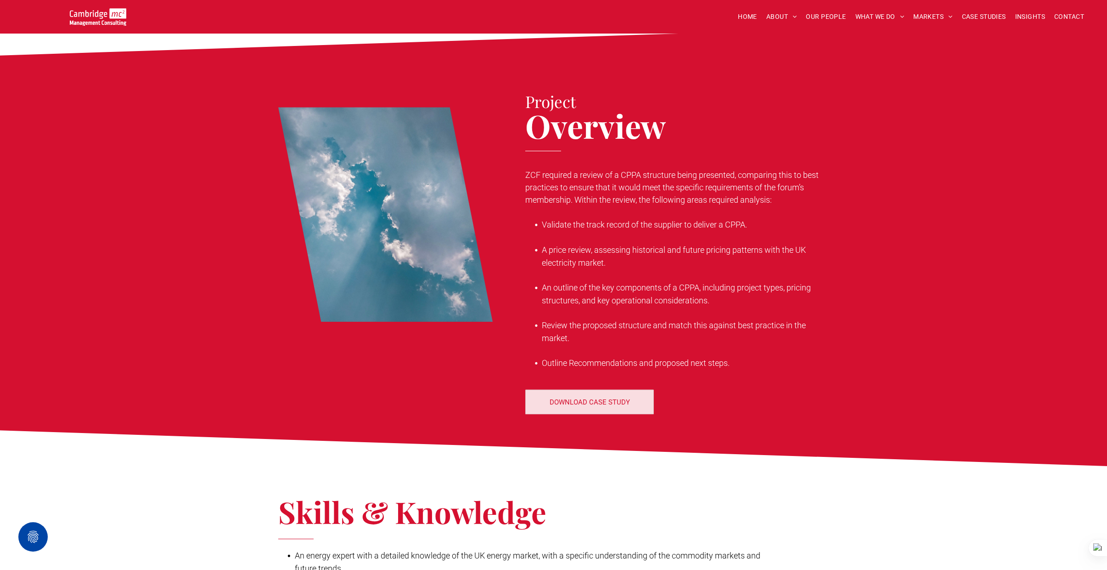
scroll to position [646, 0]
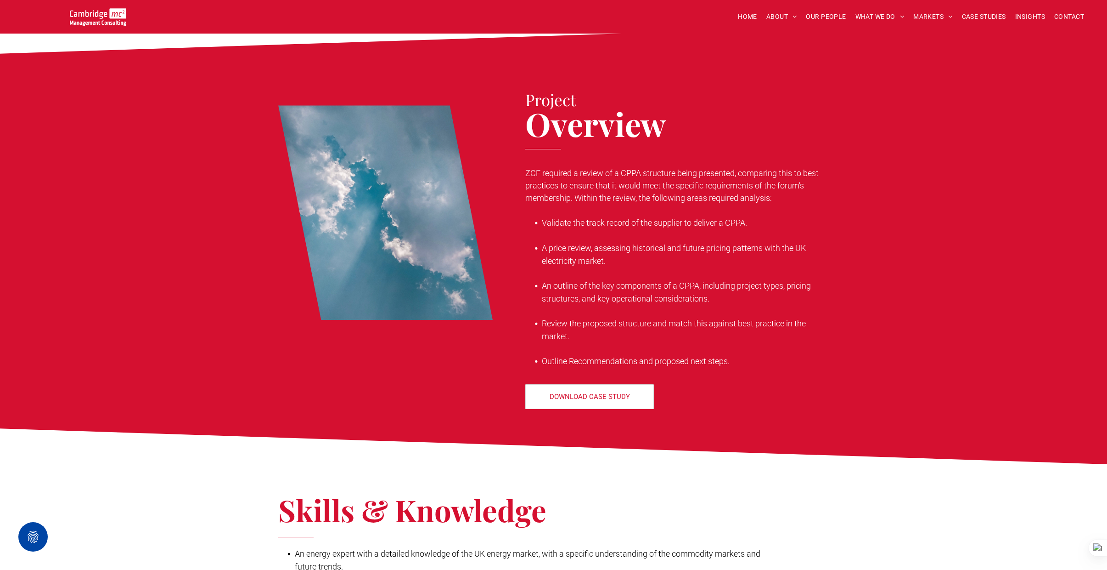
drag, startPoint x: 527, startPoint y: 197, endPoint x: 576, endPoint y: 225, distance: 56.7
click at [574, 203] on span "ZCF required a review of a CPPA structure being presented, comparing this to be…" at bounding box center [672, 185] width 294 height 34
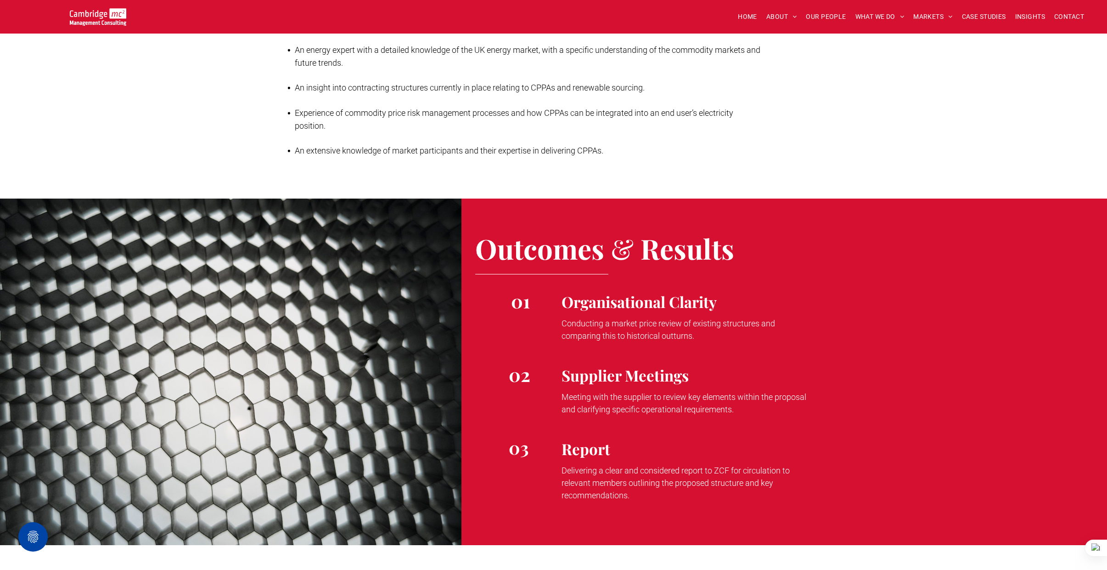
scroll to position [1242, 0]
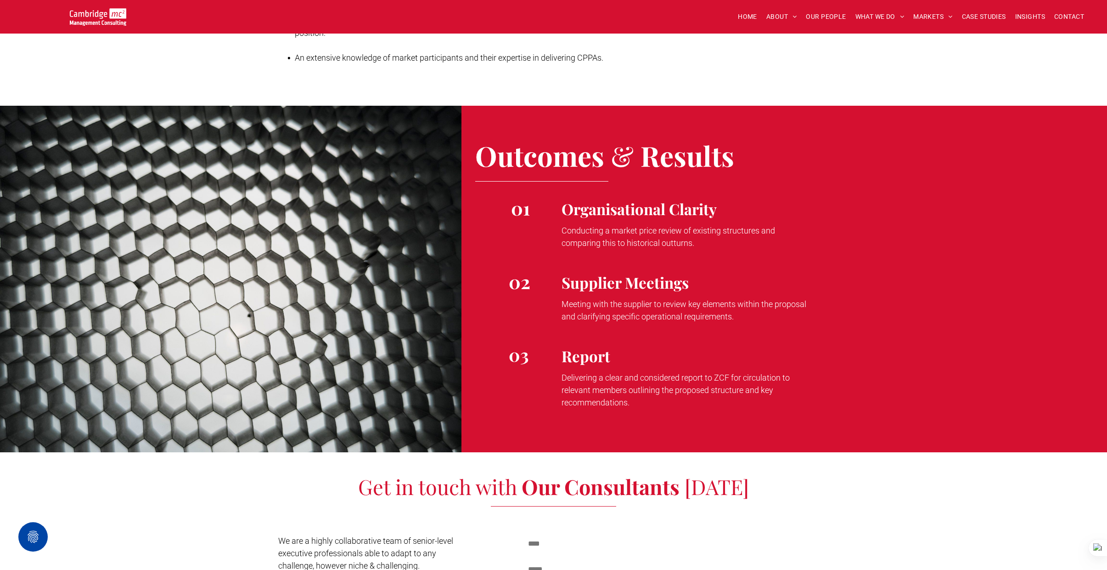
drag, startPoint x: 562, startPoint y: 402, endPoint x: 641, endPoint y: 425, distance: 82.4
click at [641, 408] on p "Delivering a clear and considered report to ZCF for circulation to relevant mem…" at bounding box center [688, 389] width 252 height 37
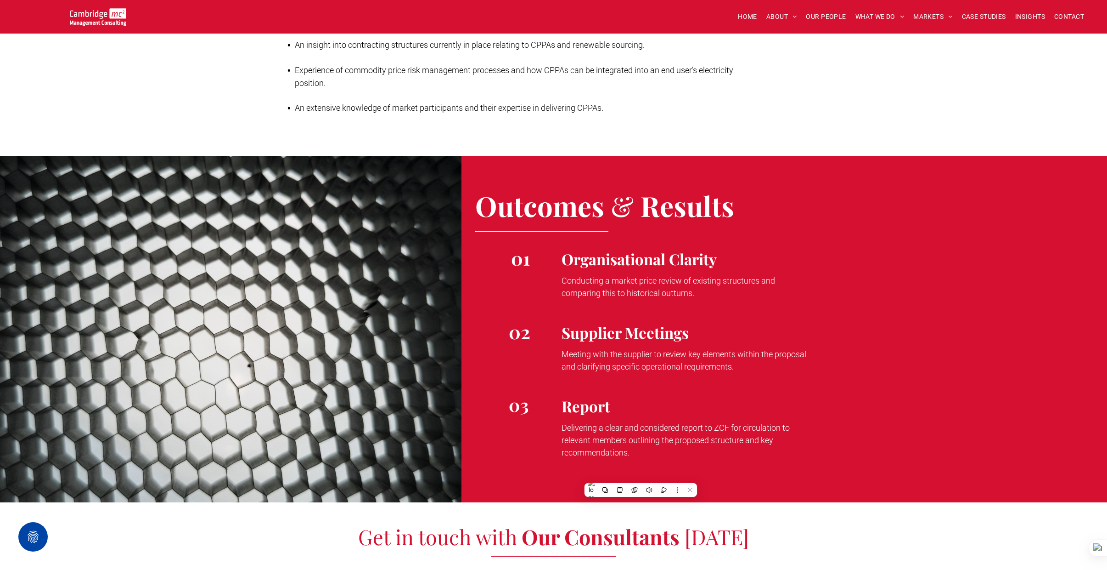
scroll to position [1193, 0]
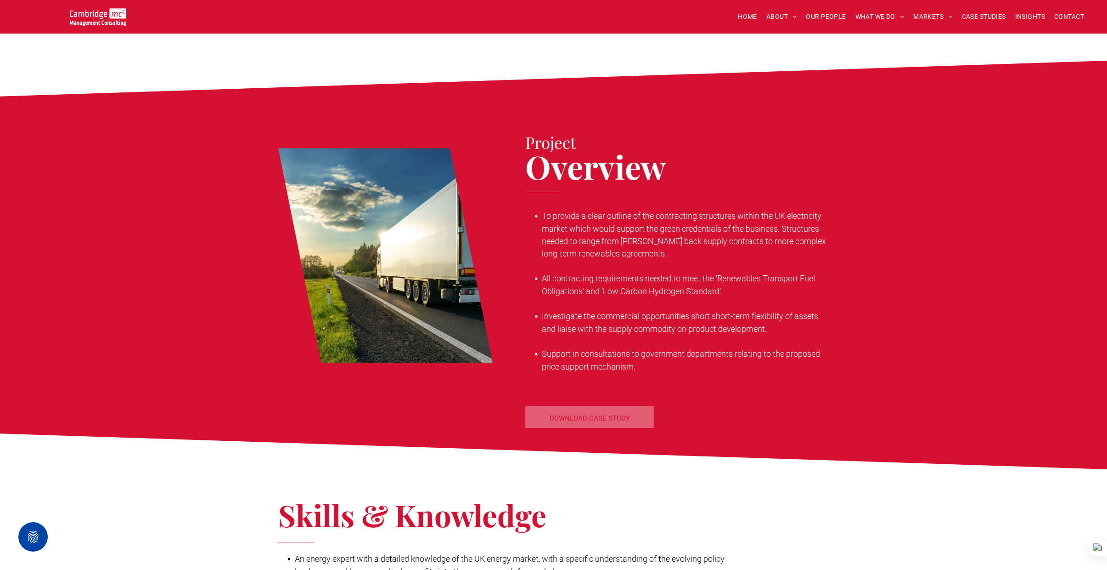
scroll to position [510, 0]
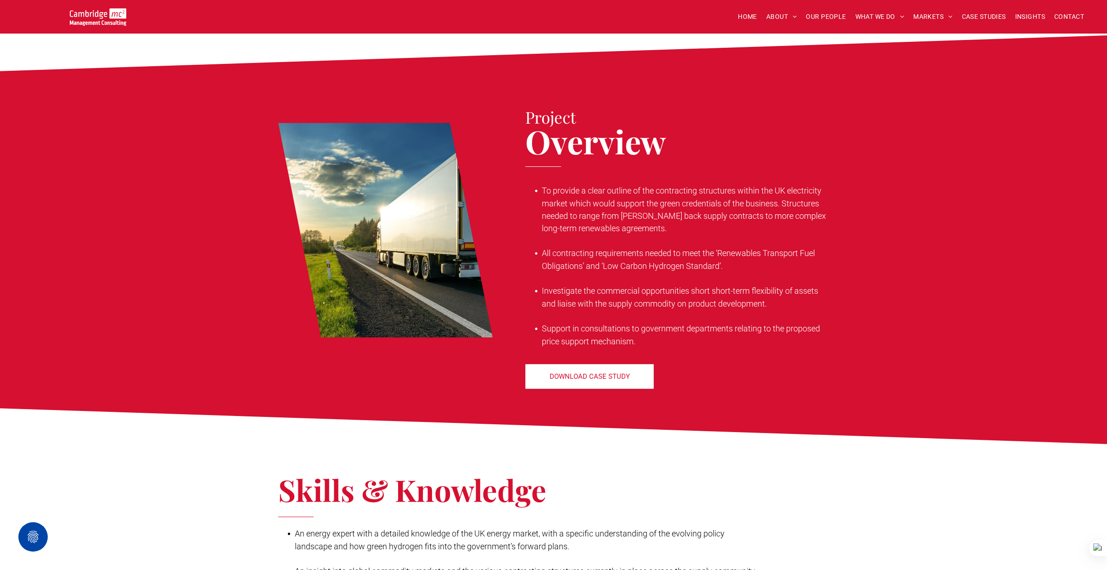
drag, startPoint x: 542, startPoint y: 190, endPoint x: 642, endPoint y: 228, distance: 106.9
click at [642, 228] on li "To provide a clear outline of the contracting structures within the UK electric…" at bounding box center [685, 209] width 287 height 50
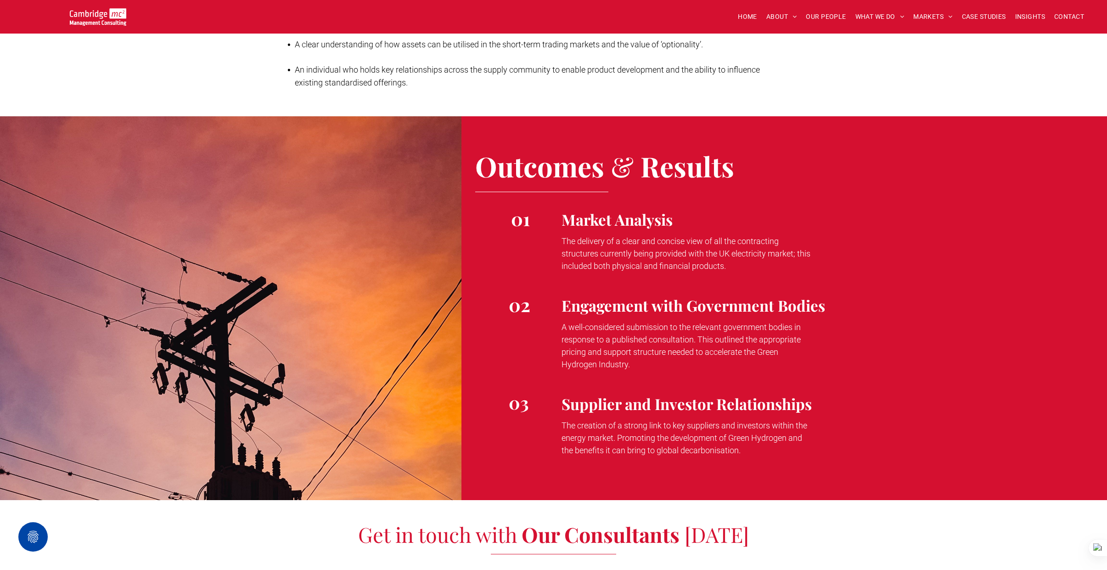
scroll to position [1064, 0]
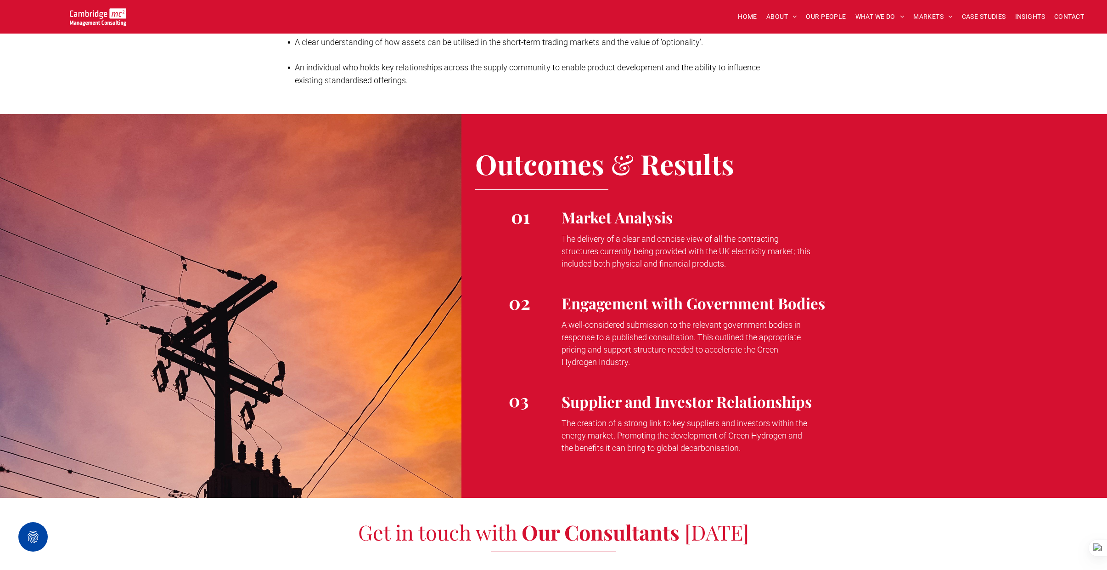
drag, startPoint x: 617, startPoint y: 238, endPoint x: 763, endPoint y: 264, distance: 147.9
click at [763, 264] on p "The delivery of a clear and concise view of all the contracting structures curr…" at bounding box center [688, 250] width 252 height 37
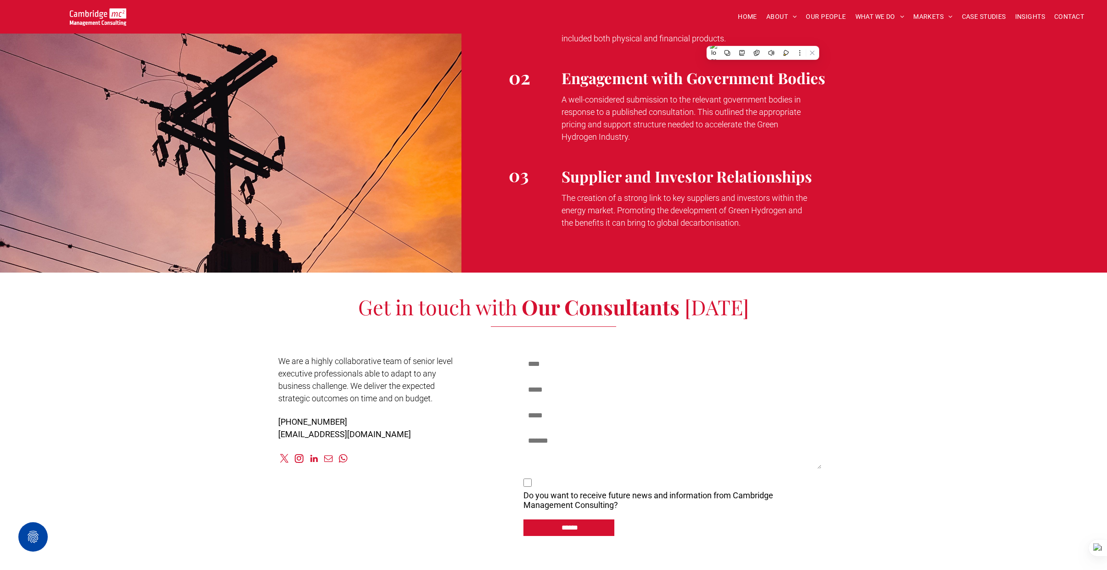
scroll to position [1087, 0]
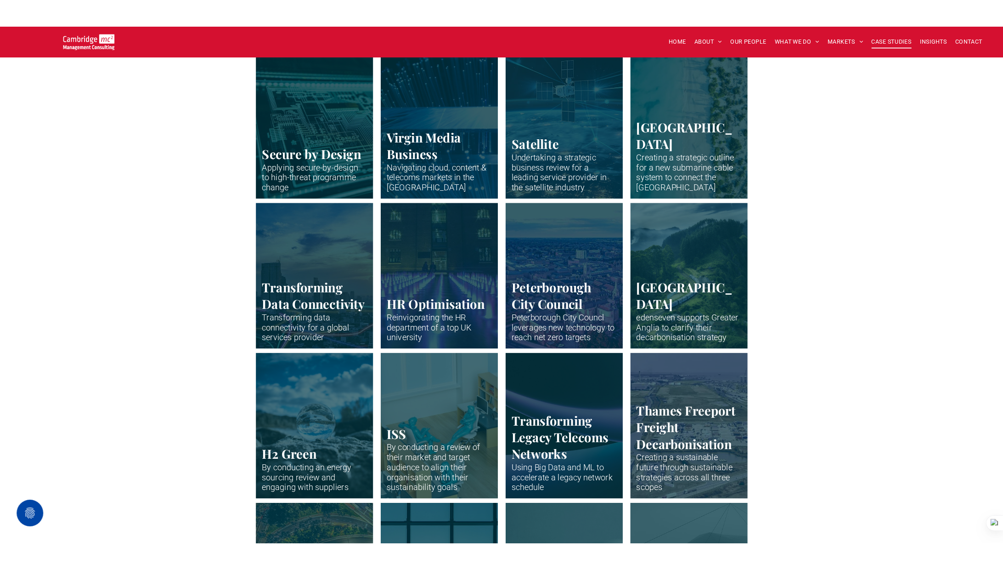
scroll to position [1279, 0]
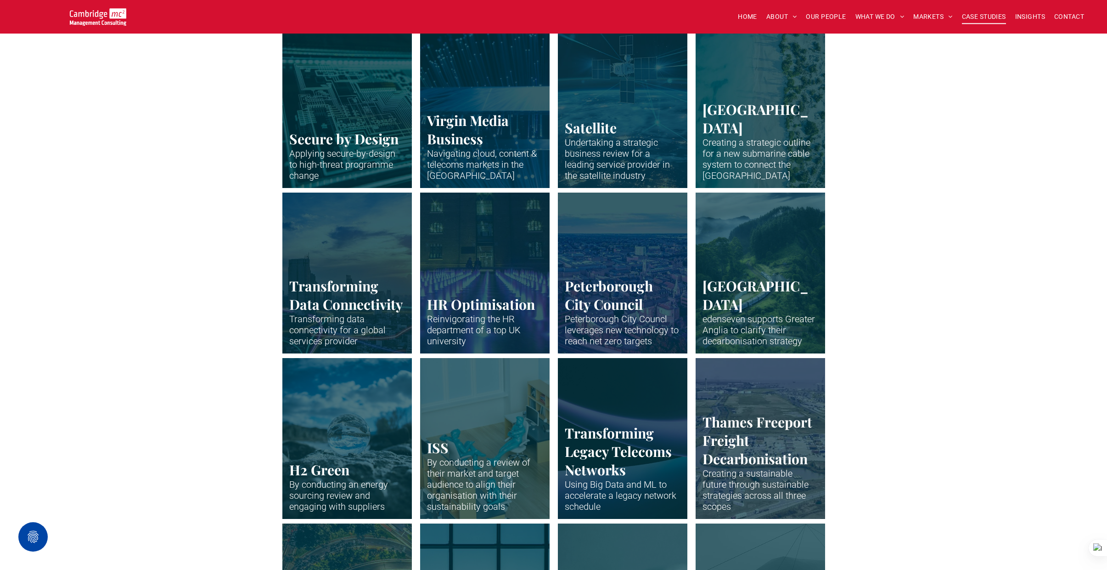
click at [748, 271] on link "Aerial view of a train in a green landscape." at bounding box center [760, 272] width 137 height 170
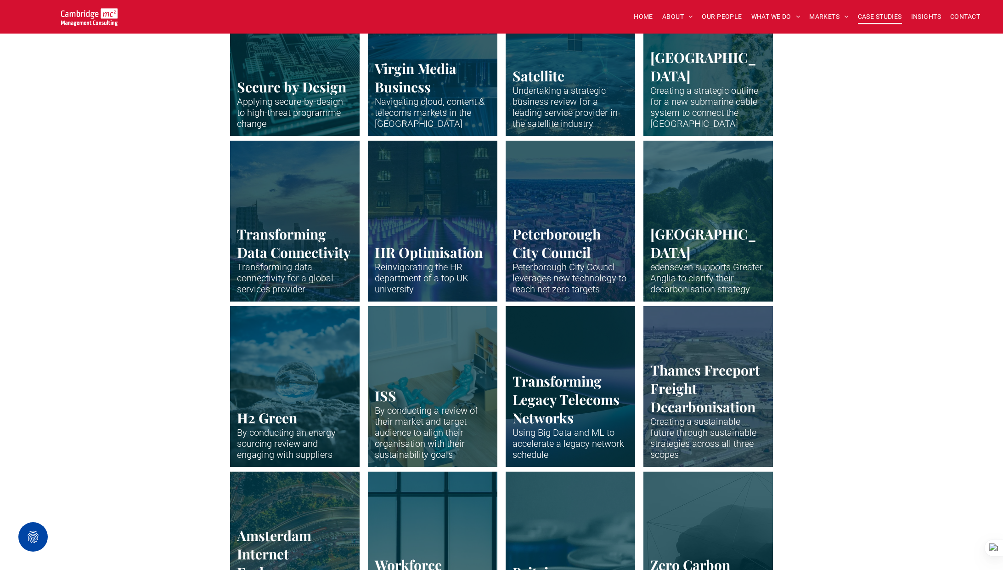
scroll to position [1331, 0]
click at [575, 225] on link "Drone shot of Peterborough" at bounding box center [570, 221] width 137 height 170
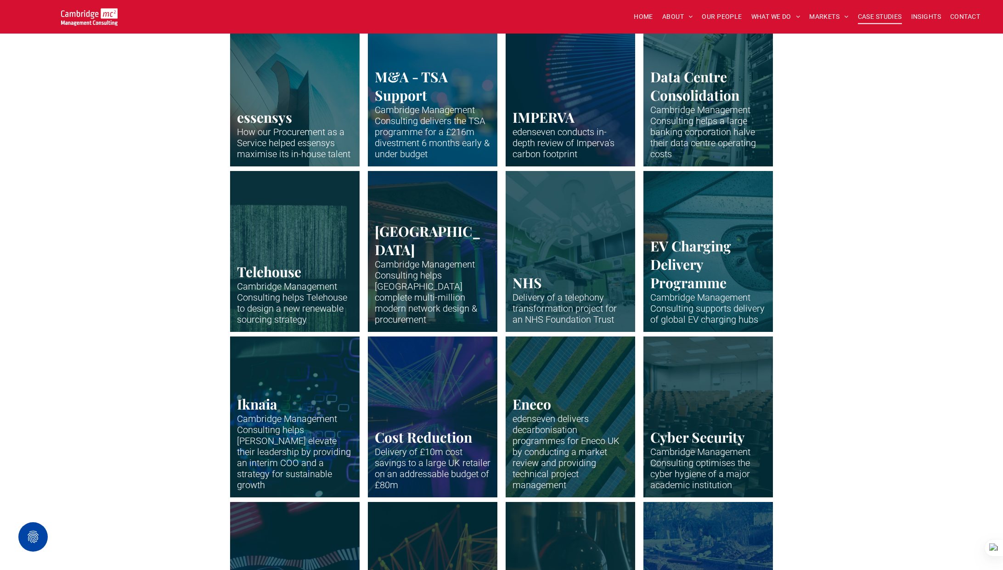
scroll to position [638, 0]
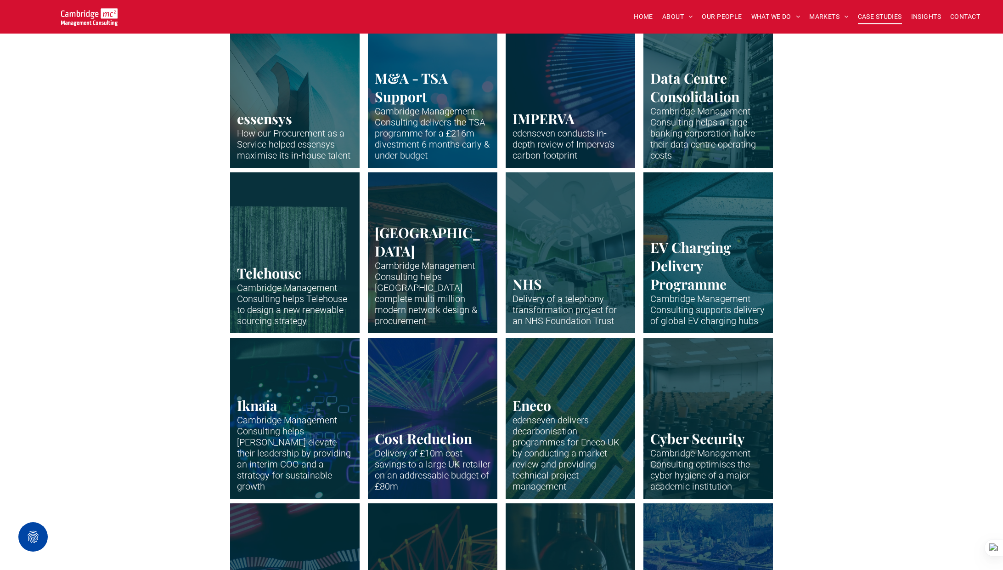
click at [413, 426] on link "Neon abstract" at bounding box center [432, 418] width 137 height 170
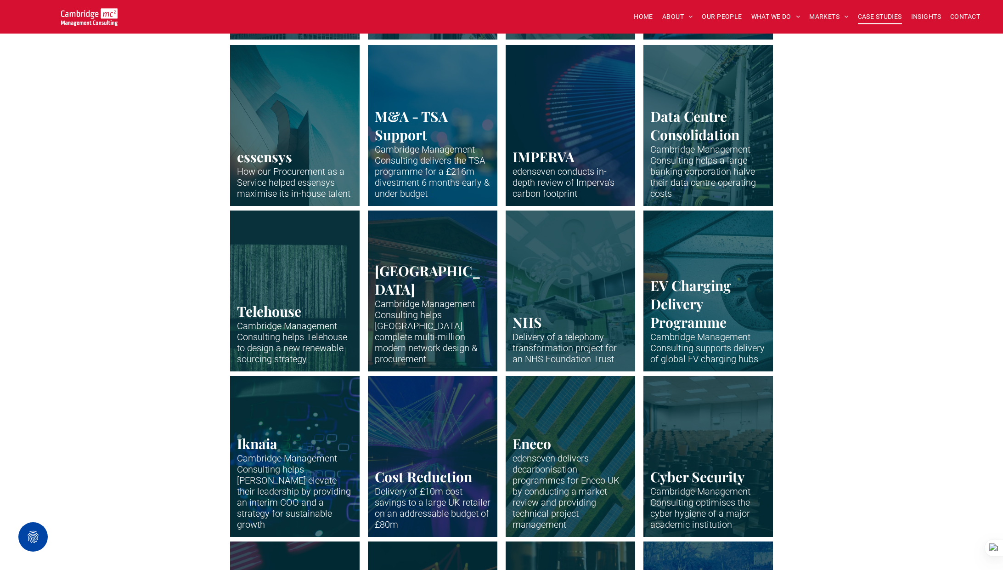
scroll to position [601, 0]
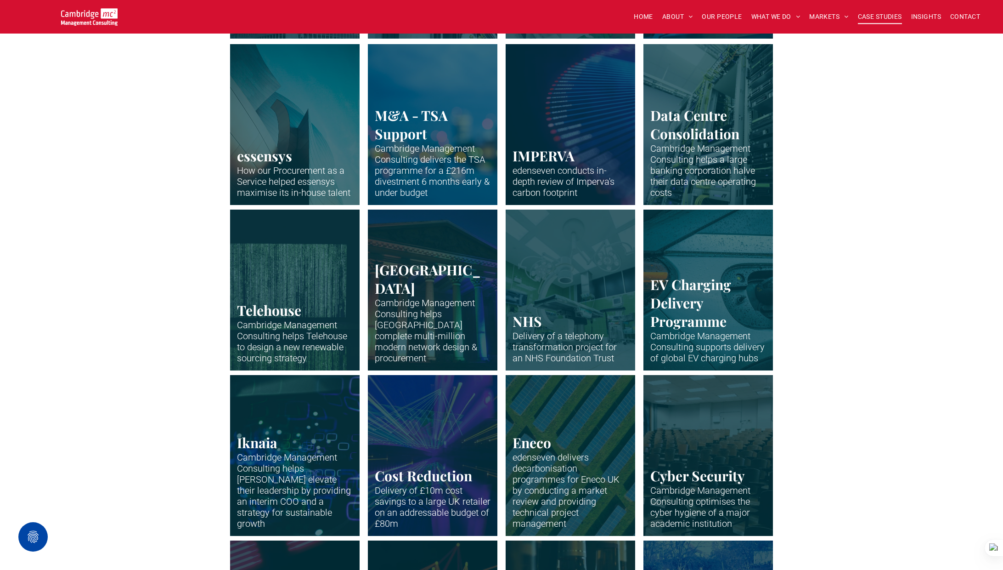
click at [533, 448] on link "Neon abstract" at bounding box center [570, 455] width 137 height 170
click at [531, 443] on link "Neon abstract" at bounding box center [570, 455] width 137 height 170
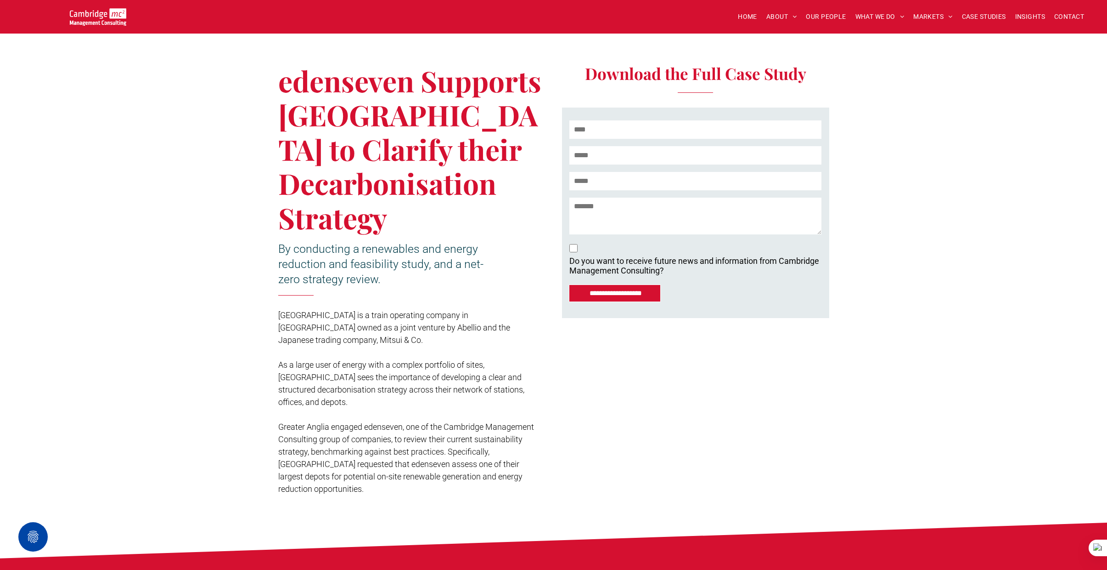
scroll to position [179, 0]
drag, startPoint x: 278, startPoint y: 400, endPoint x: 447, endPoint y: 428, distance: 170.8
click at [447, 428] on span "Greater Anglia engaged edenseven, one of the Cambridge Management Consulting gr…" at bounding box center [406, 457] width 256 height 72
click at [506, 430] on p "Greater Anglia engaged edenseven, one of the Cambridge Management Consulting gr…" at bounding box center [411, 457] width 267 height 74
drag, startPoint x: 493, startPoint y: 426, endPoint x: 531, endPoint y: 448, distance: 43.2
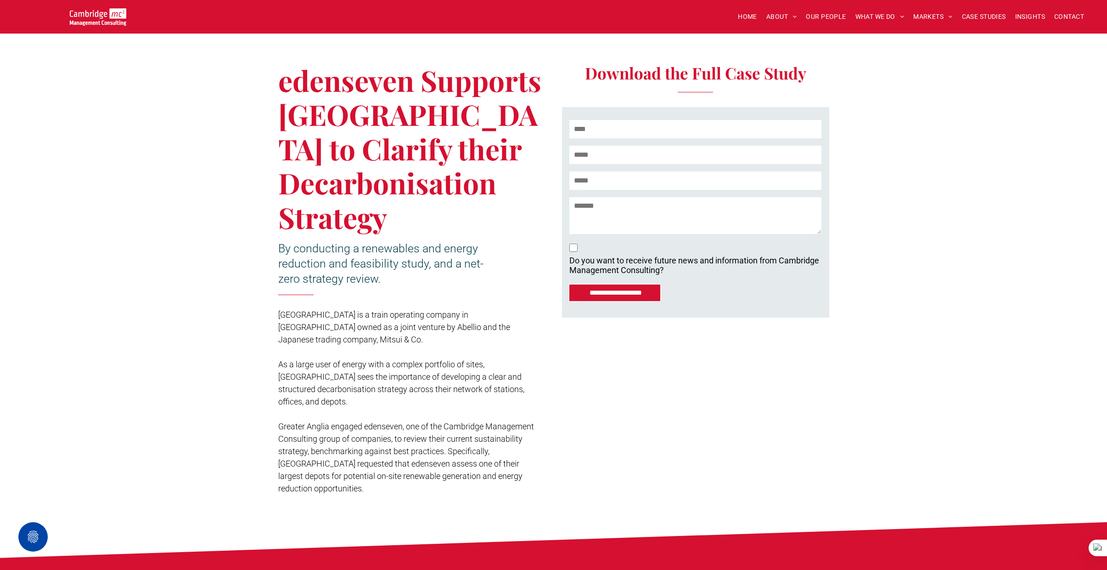
click at [531, 448] on p "Greater Anglia engaged edenseven, one of the Cambridge Management Consulting gr…" at bounding box center [411, 457] width 267 height 74
drag, startPoint x: 283, startPoint y: 79, endPoint x: 398, endPoint y: 208, distance: 172.4
click at [398, 208] on h1 "edenseven Supports Greater Anglia to Clarify their Decarbonisation Strategy" at bounding box center [411, 148] width 267 height 171
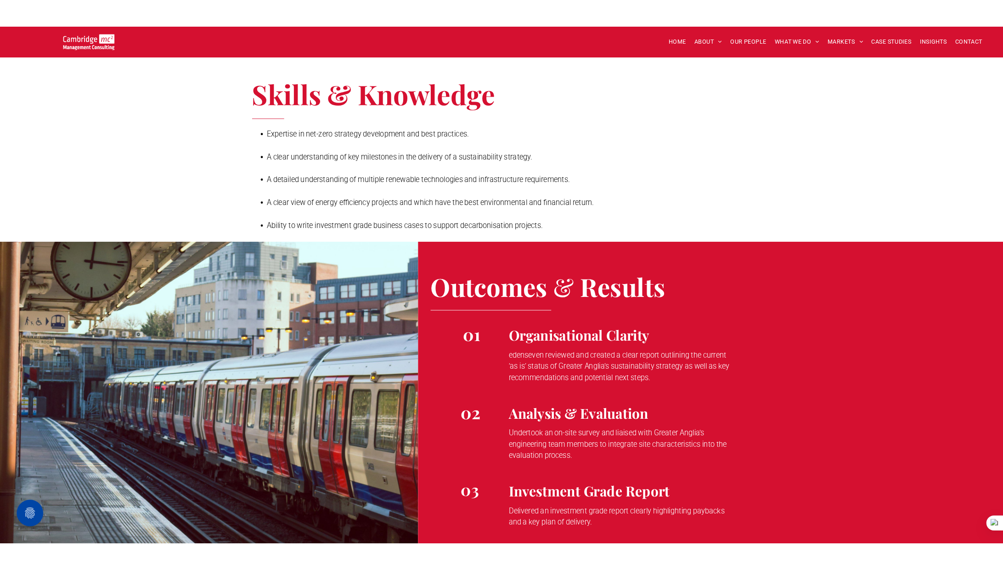
scroll to position [1169, 0]
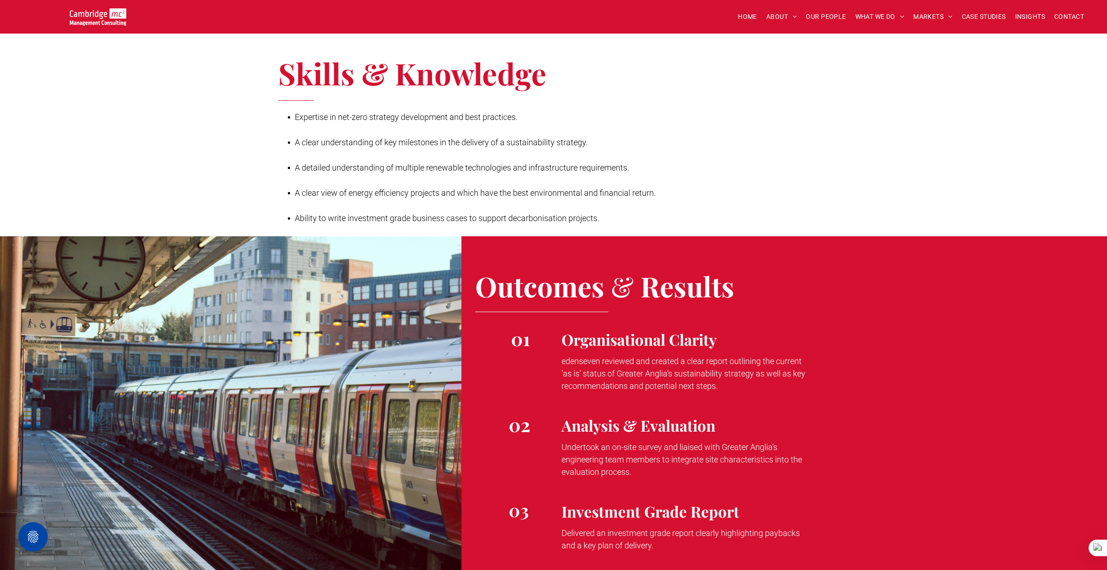
drag, startPoint x: 562, startPoint y: 323, endPoint x: 741, endPoint y: 355, distance: 181.4
click at [741, 355] on div "edenseven reviewed and created a clear report outlining the current ‘as is’ sta…" at bounding box center [688, 373] width 252 height 39
drag, startPoint x: 575, startPoint y: 406, endPoint x: 565, endPoint y: 412, distance: 11.7
click at [575, 442] on span "Undertook an on-site survey and liaised with Greater Anglia’s engineering team …" at bounding box center [682, 459] width 241 height 34
drag, startPoint x: 563, startPoint y: 409, endPoint x: 644, endPoint y: 433, distance: 85.2
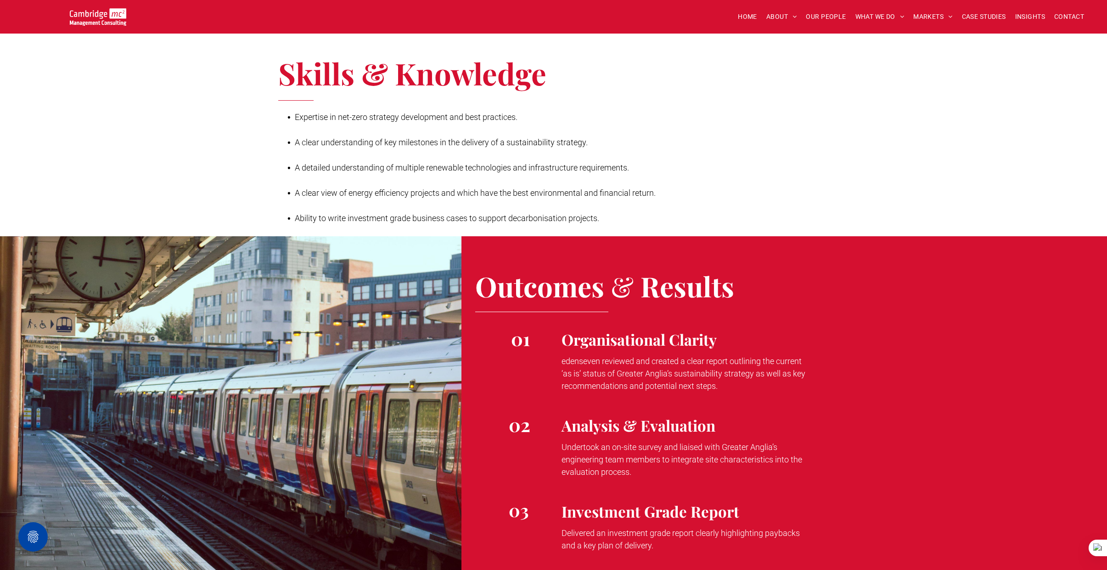
click at [644, 440] on p "Undertook an on-site survey and liaised with Greater Anglia’s engineering team …" at bounding box center [688, 458] width 252 height 37
click at [605, 528] on span "Delivered an investment grade report clearly highlighting paybacks and a key pl…" at bounding box center [681, 539] width 238 height 22
drag, startPoint x: 563, startPoint y: 495, endPoint x: 677, endPoint y: 509, distance: 115.3
click at [677, 526] on p "Delivered an investment grade report clearly highlighting paybacks and a key pl…" at bounding box center [688, 538] width 252 height 25
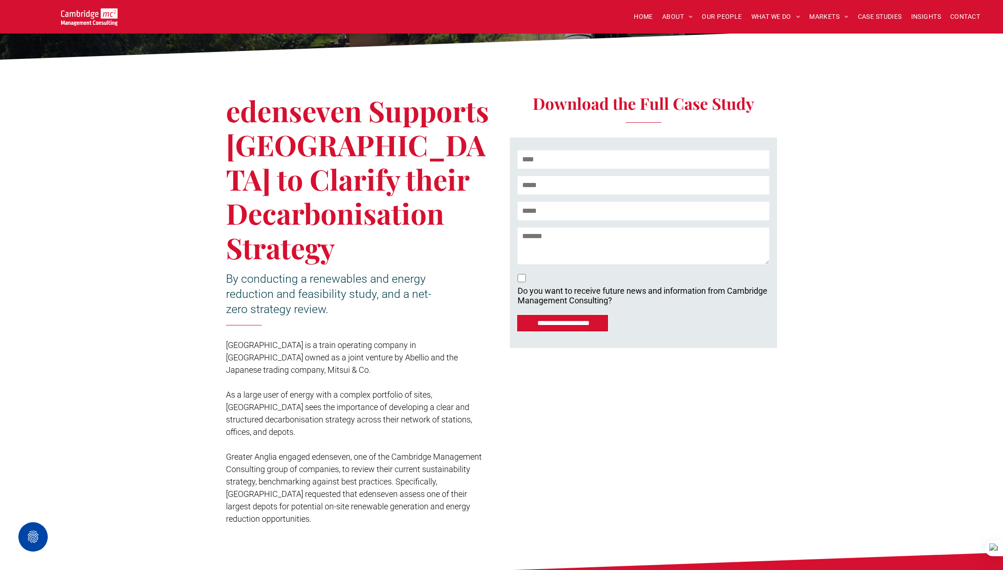
scroll to position [0, 0]
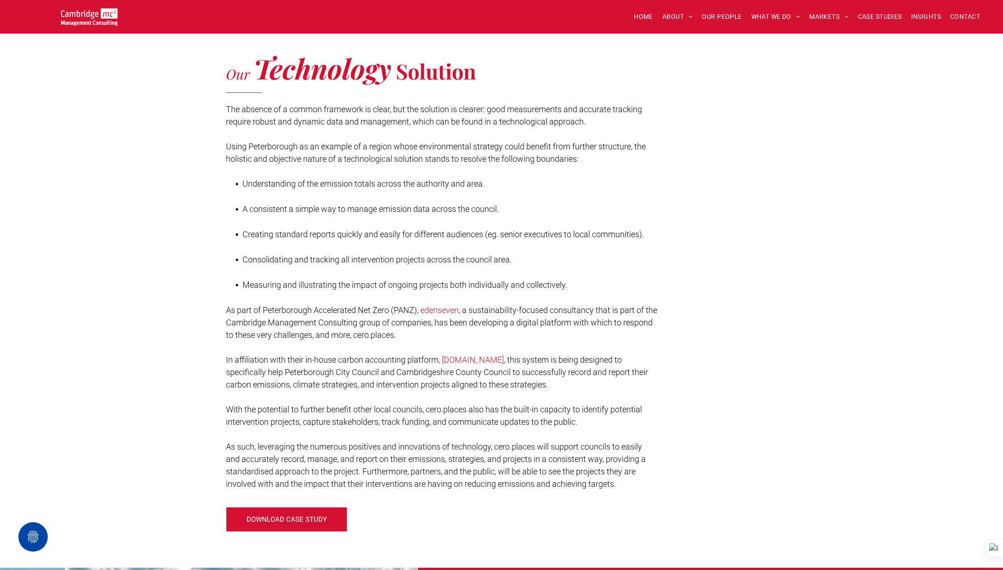
scroll to position [1103, 0]
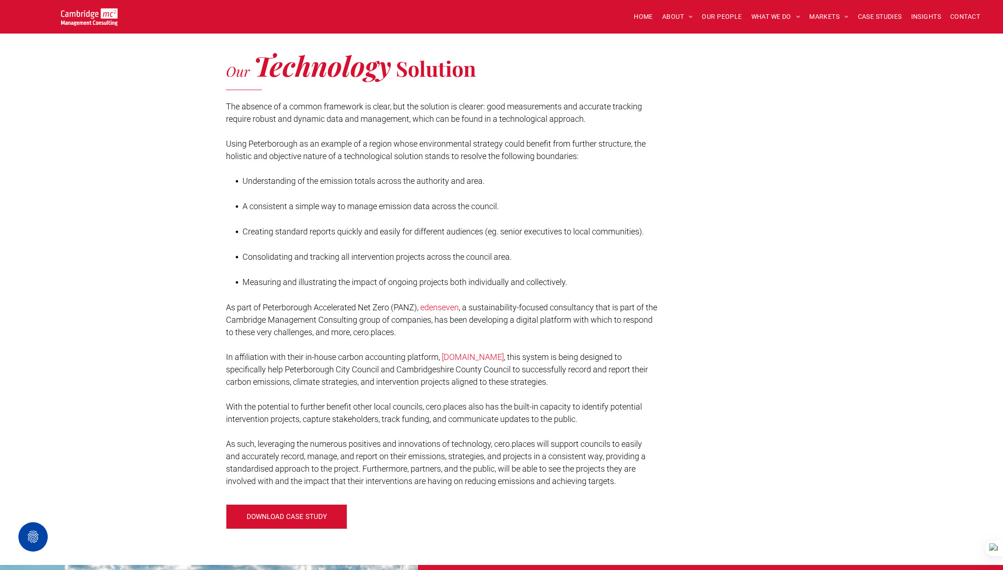
drag, startPoint x: 228, startPoint y: 306, endPoint x: 450, endPoint y: 332, distance: 223.8
click at [450, 332] on p "As part of Peterborough Accelerated Net Zero (PANZ), edenseven , a sustainabili…" at bounding box center [441, 319] width 431 height 37
drag, startPoint x: 310, startPoint y: 343, endPoint x: 262, endPoint y: 353, distance: 49.3
click at [310, 344] on p at bounding box center [441, 344] width 431 height 12
drag, startPoint x: 226, startPoint y: 356, endPoint x: 566, endPoint y: 380, distance: 340.8
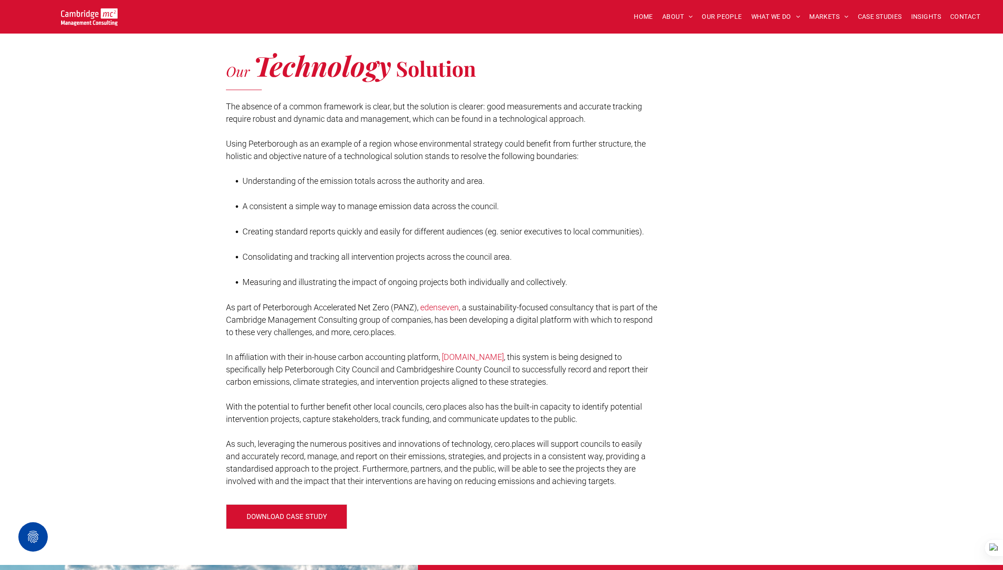
click at [566, 382] on p "In affiliation with their in-house carbon accounting platform, cero.earth , thi…" at bounding box center [441, 368] width 431 height 37
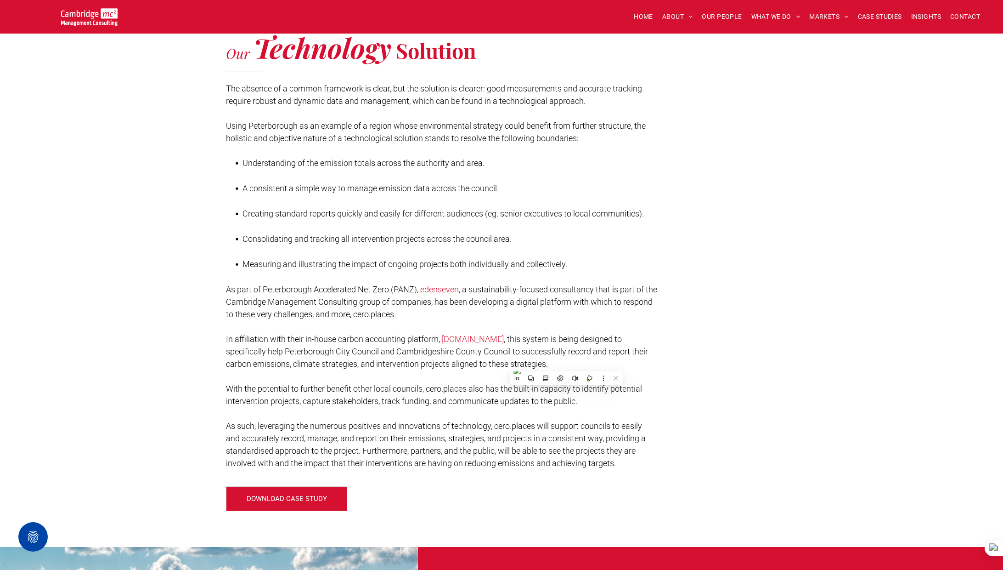
scroll to position [1130, 0]
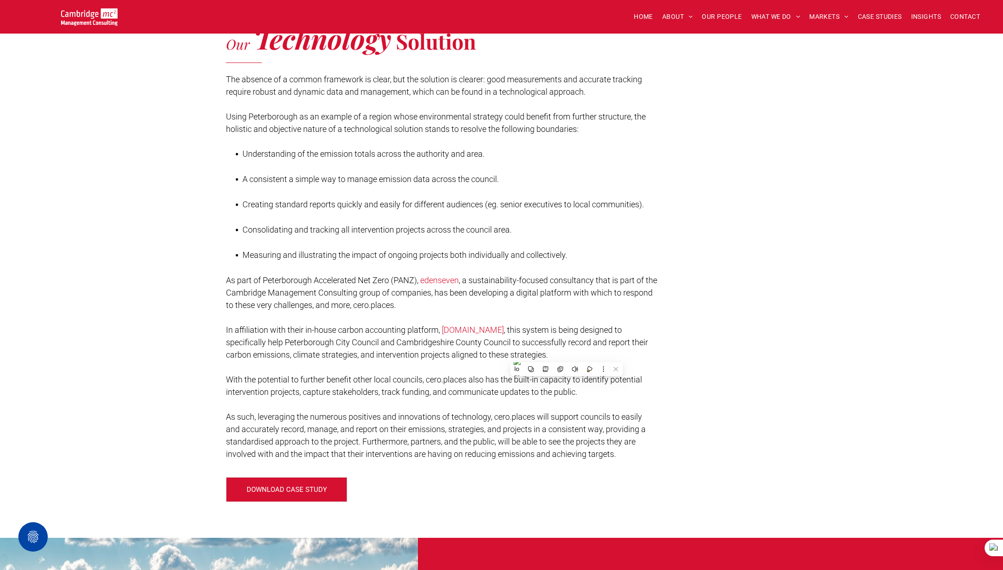
drag, startPoint x: 497, startPoint y: 417, endPoint x: 644, endPoint y: 451, distance: 151.2
click at [644, 451] on p "As such, leveraging the numerous positives and innovations of technology, cero.…" at bounding box center [441, 435] width 431 height 50
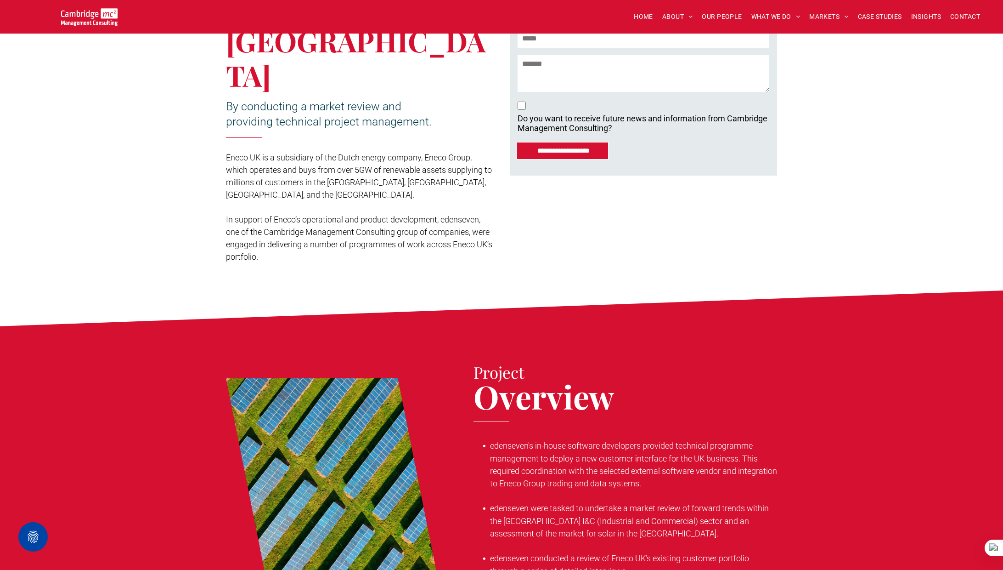
scroll to position [367, 0]
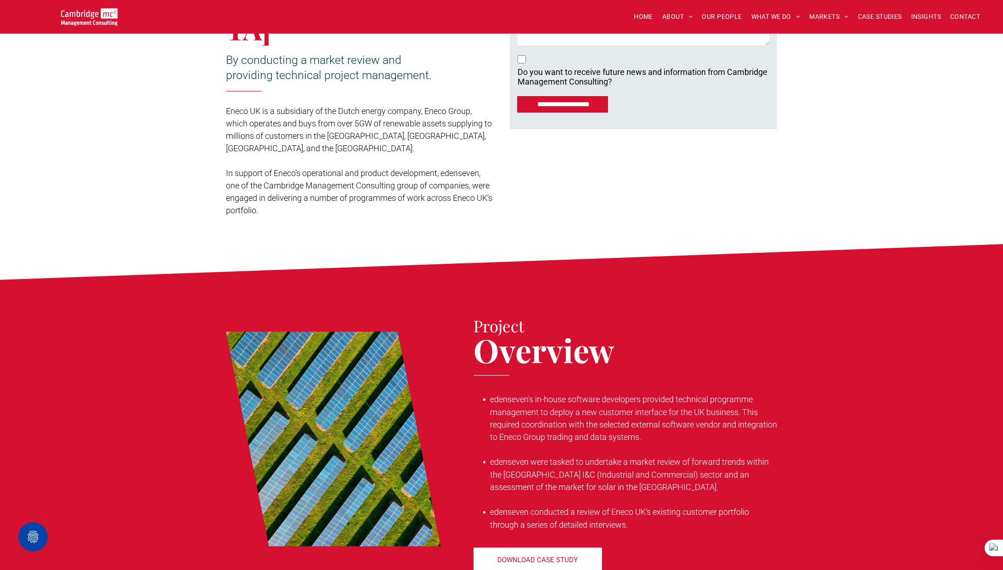
drag, startPoint x: 490, startPoint y: 318, endPoint x: 711, endPoint y: 356, distance: 224.6
click at [711, 393] on li "edenseven's in-house software developers provided technical programme managemen…" at bounding box center [633, 418] width 287 height 50
click at [507, 455] on li "edenseven were tasked to undertake a market review of forward trends within the…" at bounding box center [633, 474] width 287 height 38
drag, startPoint x: 491, startPoint y: 381, endPoint x: 626, endPoint y: 405, distance: 137.1
click at [626, 455] on li "edenseven were tasked to undertake a market review of forward trends within the…" at bounding box center [633, 474] width 287 height 38
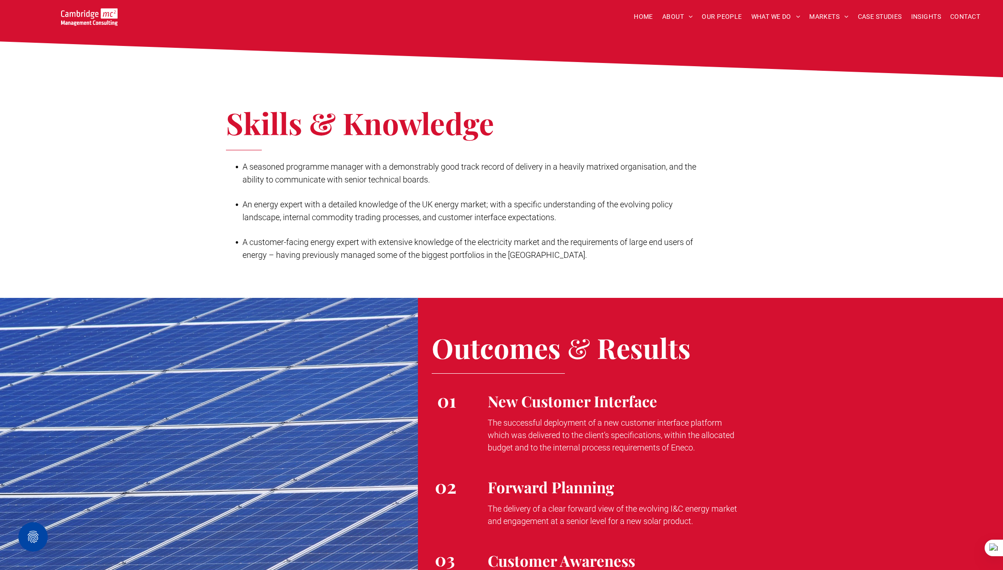
scroll to position [924, 0]
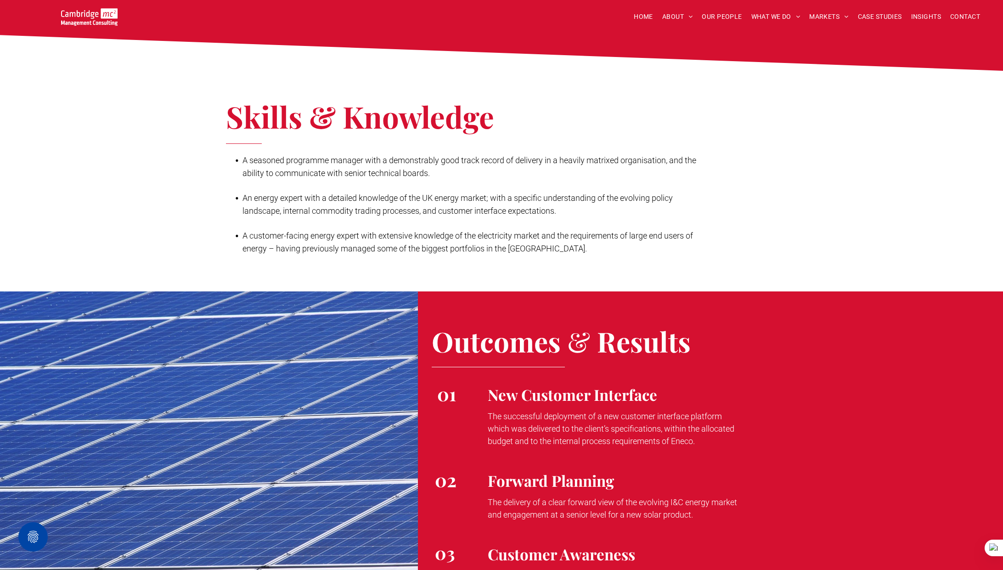
drag, startPoint x: 487, startPoint y: 334, endPoint x: 723, endPoint y: 356, distance: 236.2
click at [723, 410] on p "The successful deployment of a new customer interface platform which was delive…" at bounding box center [614, 428] width 252 height 37
click at [497, 497] on span "The delivery of a clear forward view of the evolving I&C energy market and enga…" at bounding box center [612, 508] width 249 height 22
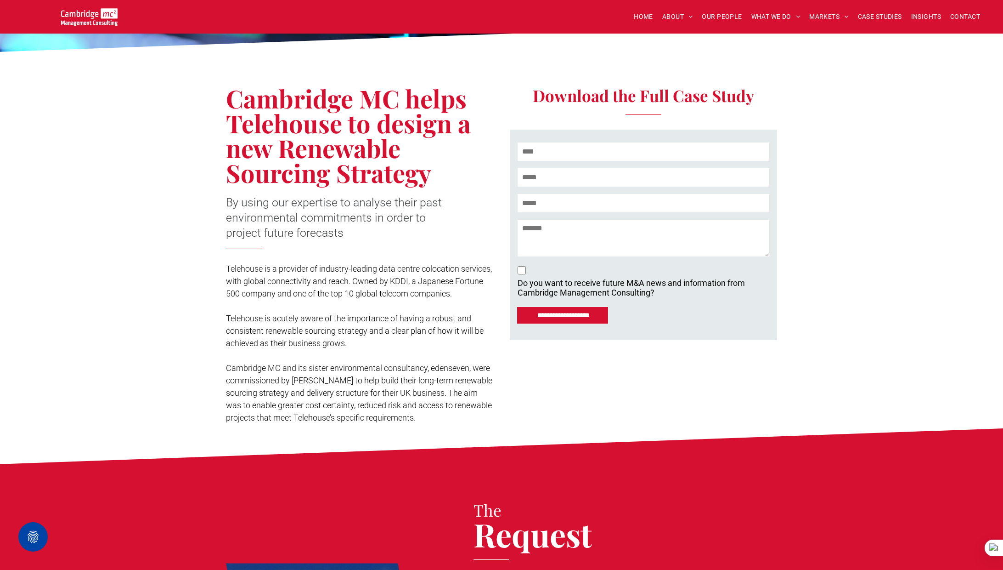
scroll to position [158, 0]
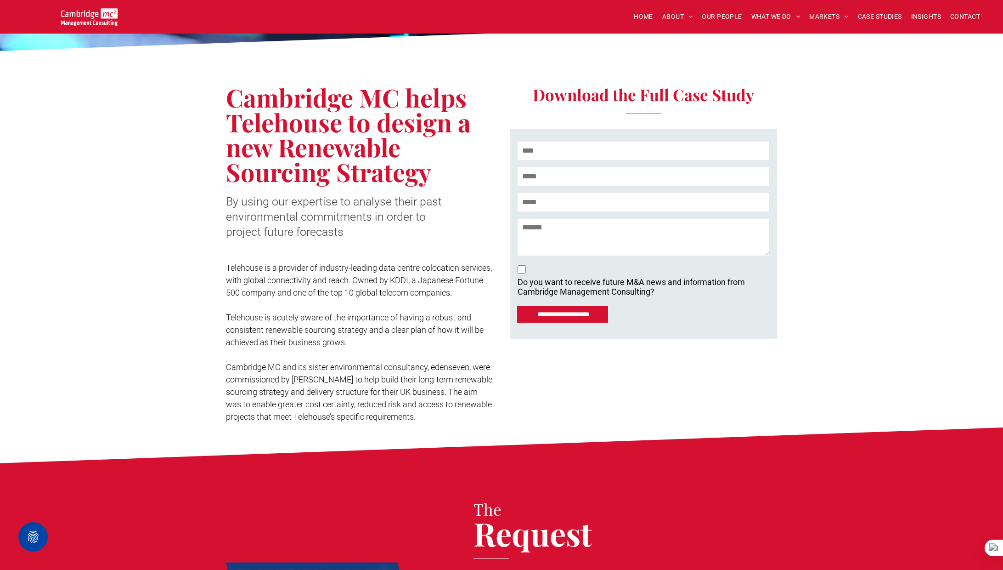
drag, startPoint x: 227, startPoint y: 366, endPoint x: 448, endPoint y: 393, distance: 222.6
click at [448, 393] on span "Cambridge MC and its sister environmental consultancy, edenseven, were commissi…" at bounding box center [359, 391] width 266 height 59
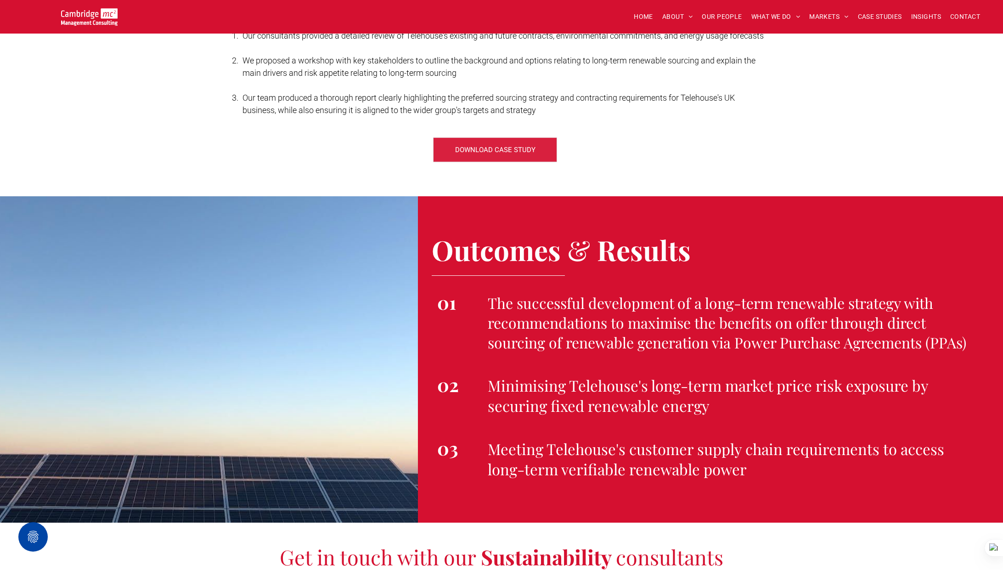
scroll to position [1124, 0]
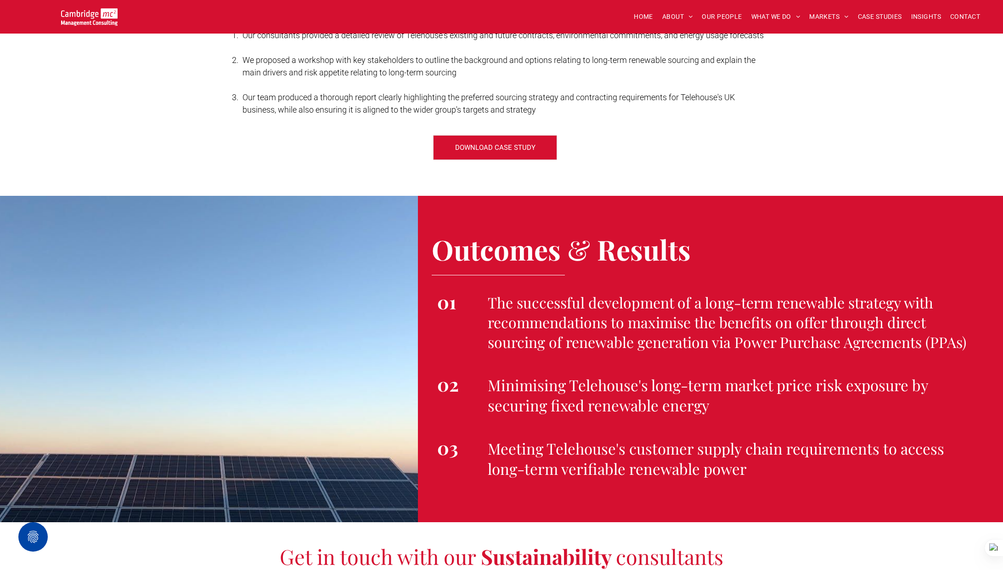
drag, startPoint x: 490, startPoint y: 303, endPoint x: 980, endPoint y: 348, distance: 492.2
click at [980, 348] on div "The successful development of a long-term renewable strategy with recommendatio…" at bounding box center [733, 322] width 505 height 82
click at [545, 395] on span "Minimising Telehouse's long-term market price risk exposure by securing fixed r…" at bounding box center [708, 394] width 440 height 40
drag, startPoint x: 486, startPoint y: 380, endPoint x: 745, endPoint y: 412, distance: 261.0
click at [745, 412] on div "Minimising Telehouse's long-term market price risk exposure by securing fixed r…" at bounding box center [733, 394] width 505 height 63
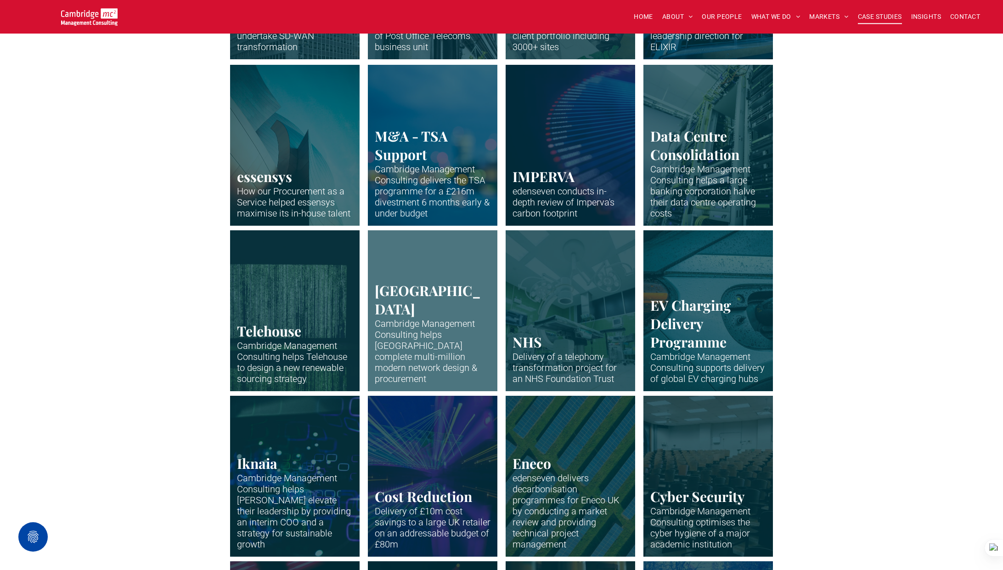
scroll to position [579, 0]
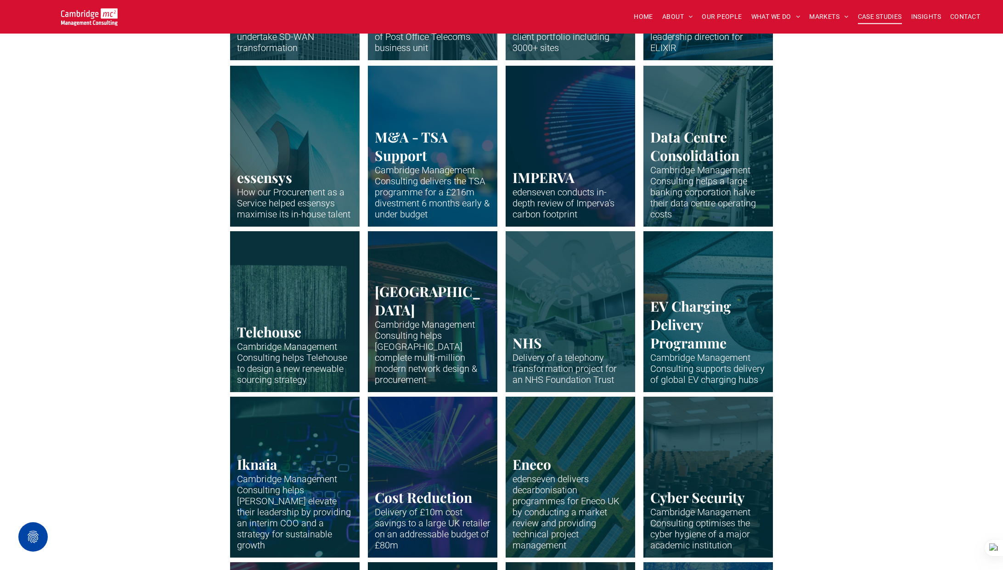
click at [525, 181] on link "Office building of PageGroup in Madison Avenue, New York" at bounding box center [570, 146] width 137 height 170
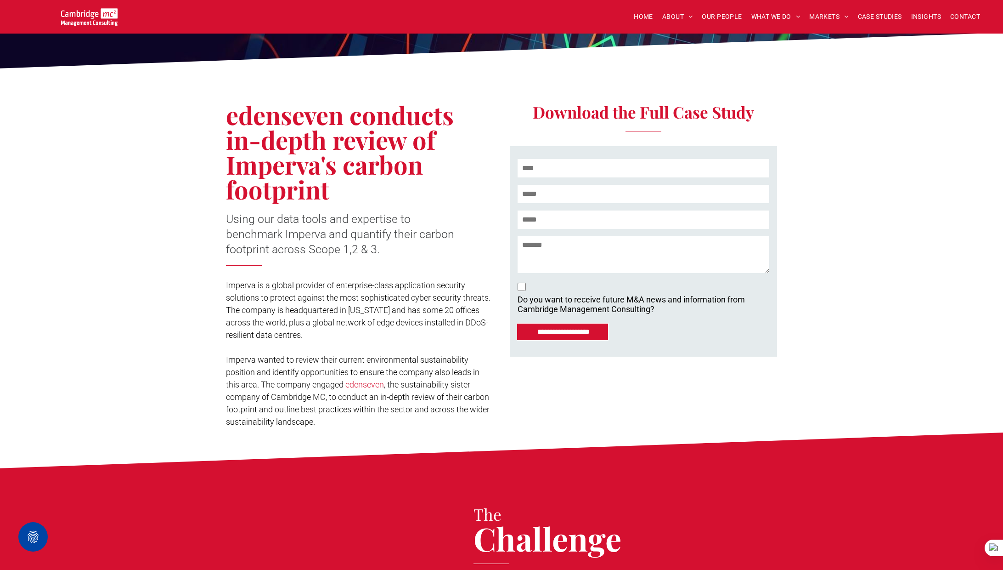
scroll to position [169, 0]
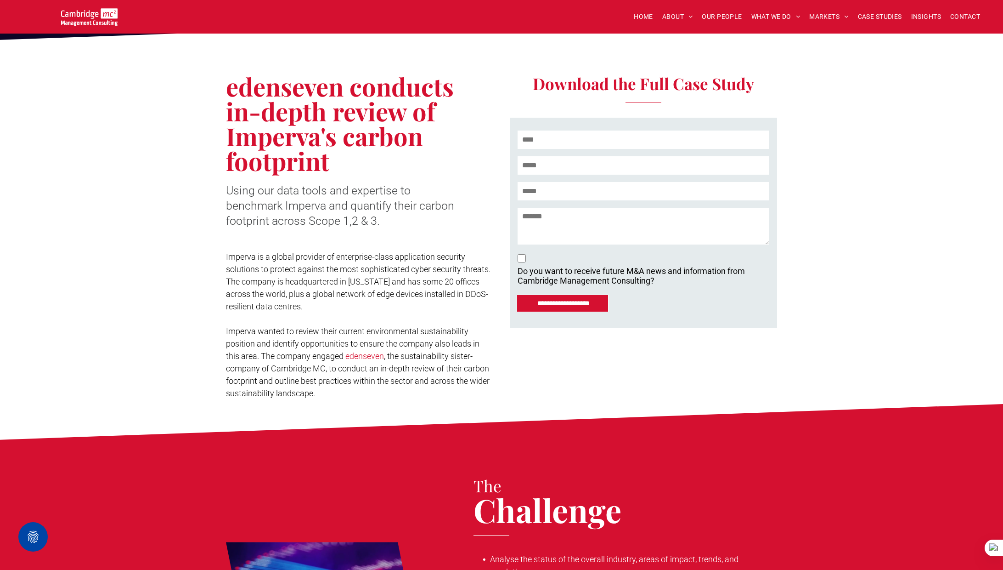
drag, startPoint x: 313, startPoint y: 356, endPoint x: 337, endPoint y: 394, distance: 45.0
click at [337, 394] on p "Imperva wanted to review their current environmental sustainability position an…" at bounding box center [359, 362] width 267 height 74
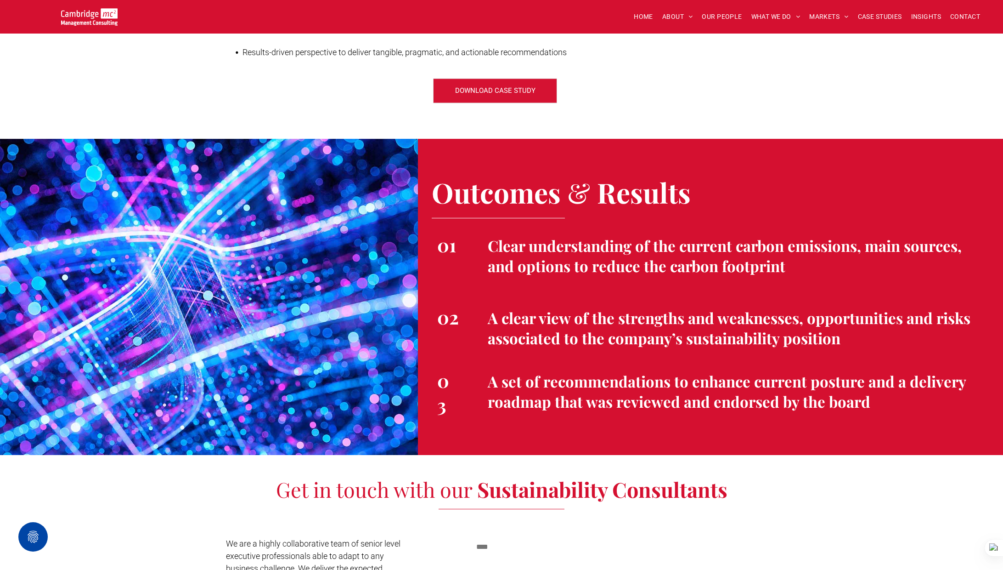
scroll to position [1178, 0]
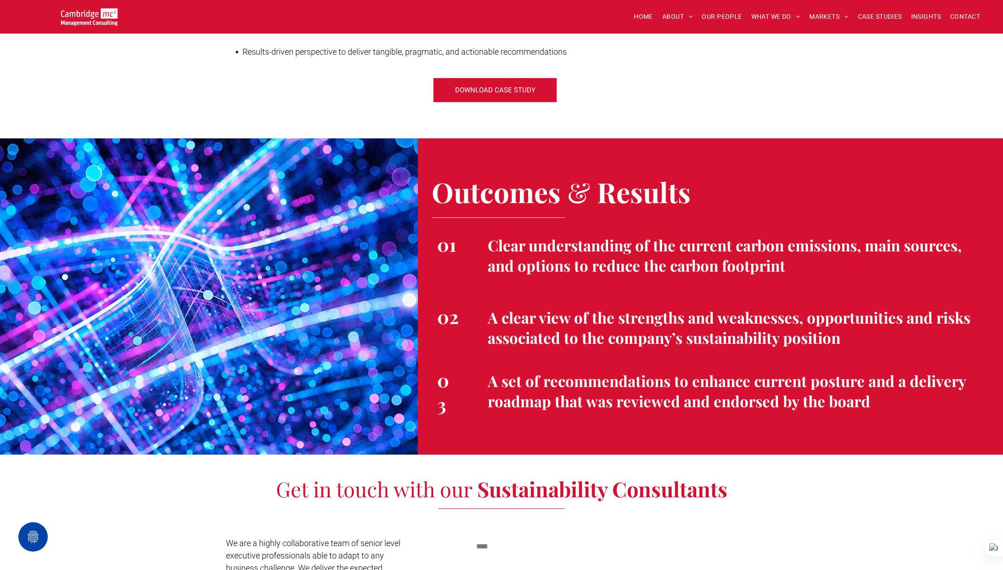
drag, startPoint x: 489, startPoint y: 317, endPoint x: 859, endPoint y: 333, distance: 371.0
click at [859, 333] on h4 "A clear view of the strengths and weaknesses, opportunities and risks associate…" at bounding box center [733, 327] width 491 height 40
click at [531, 303] on div "A clear view of the strengths and weaknesses, opportunities and risks associate…" at bounding box center [733, 326] width 505 height 63
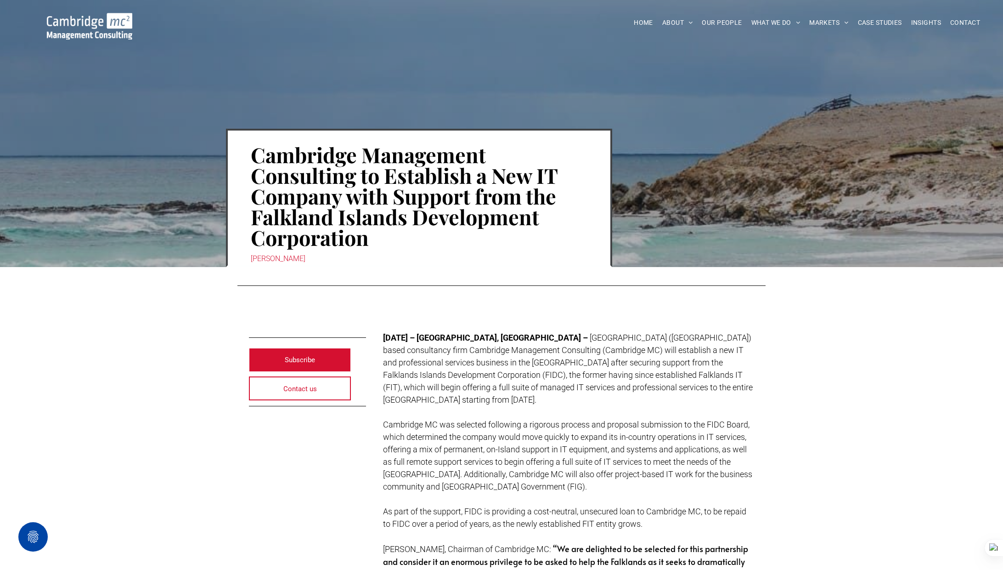
scroll to position [7, 0]
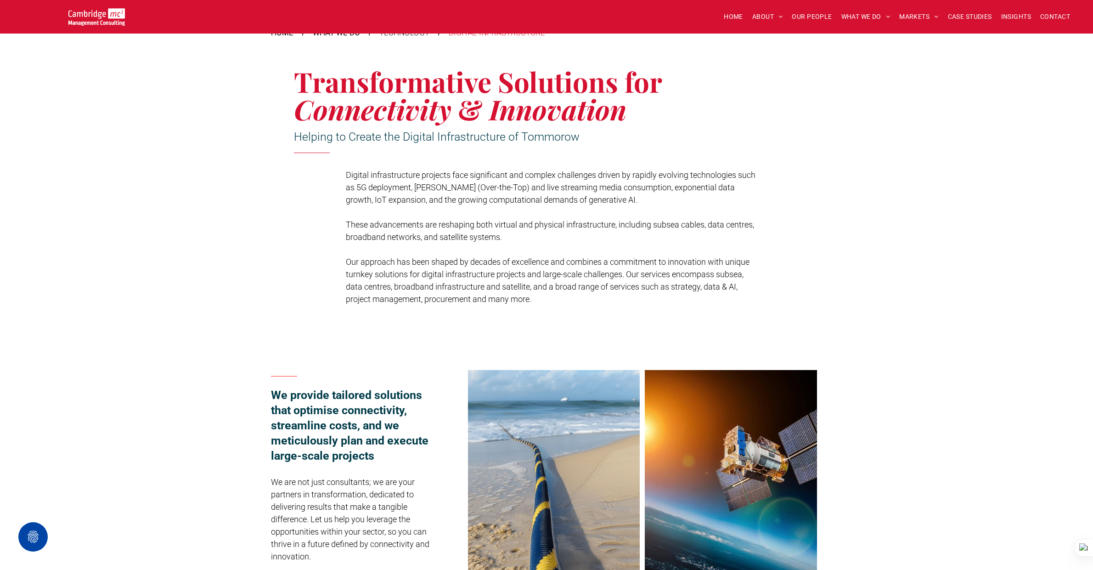
scroll to position [213, 0]
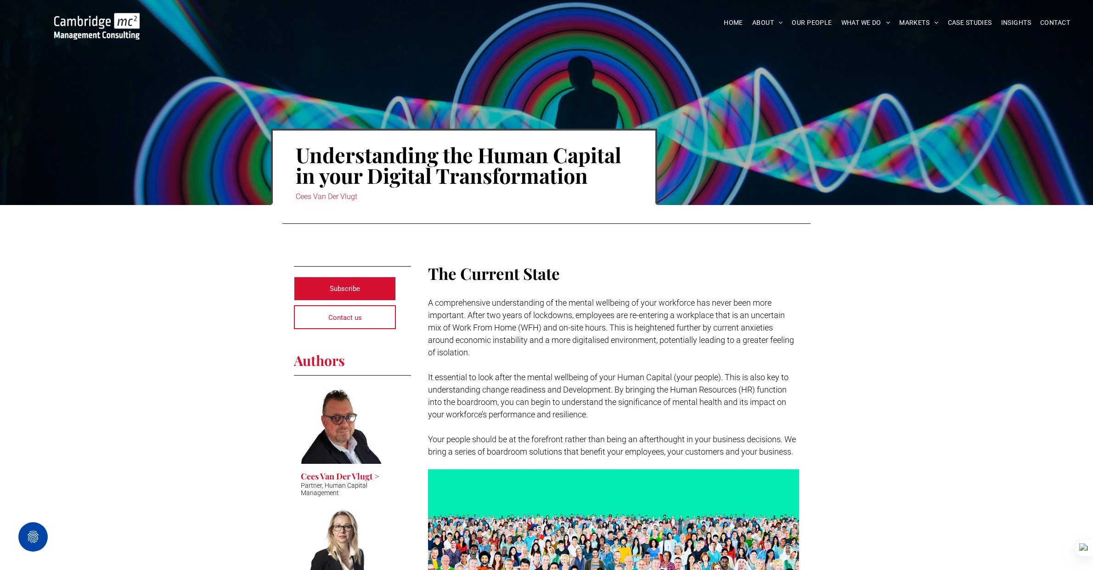
drag, startPoint x: 477, startPoint y: 153, endPoint x: 633, endPoint y: 152, distance: 156.2
click at [633, 152] on div "Understanding the Human Capital in your Digital Transformation Cees Van Der Vlu…" at bounding box center [464, 167] width 386 height 76
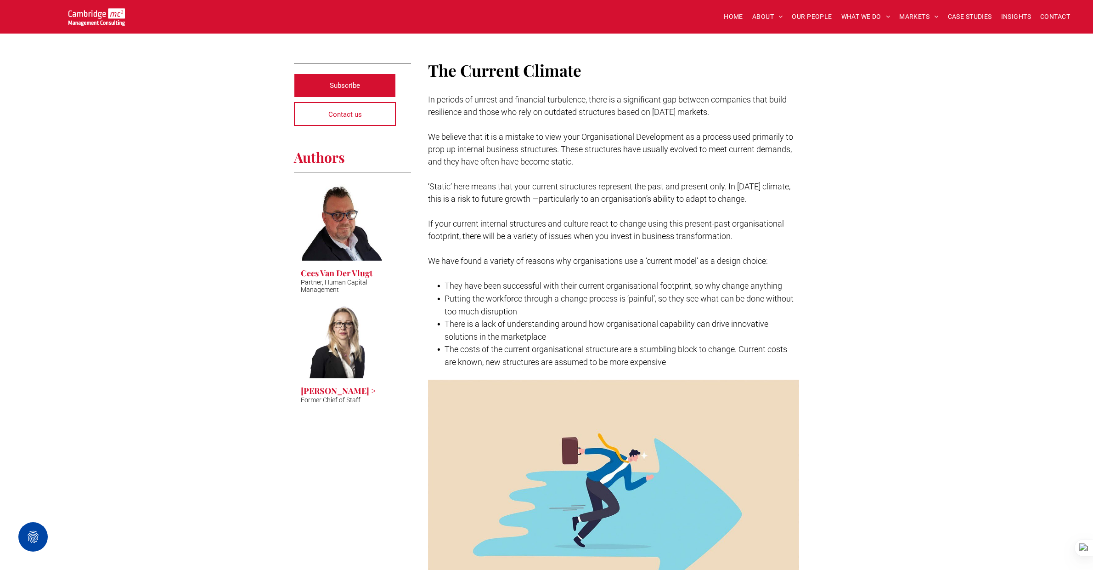
scroll to position [241, 0]
